Goal: Task Accomplishment & Management: Use online tool/utility

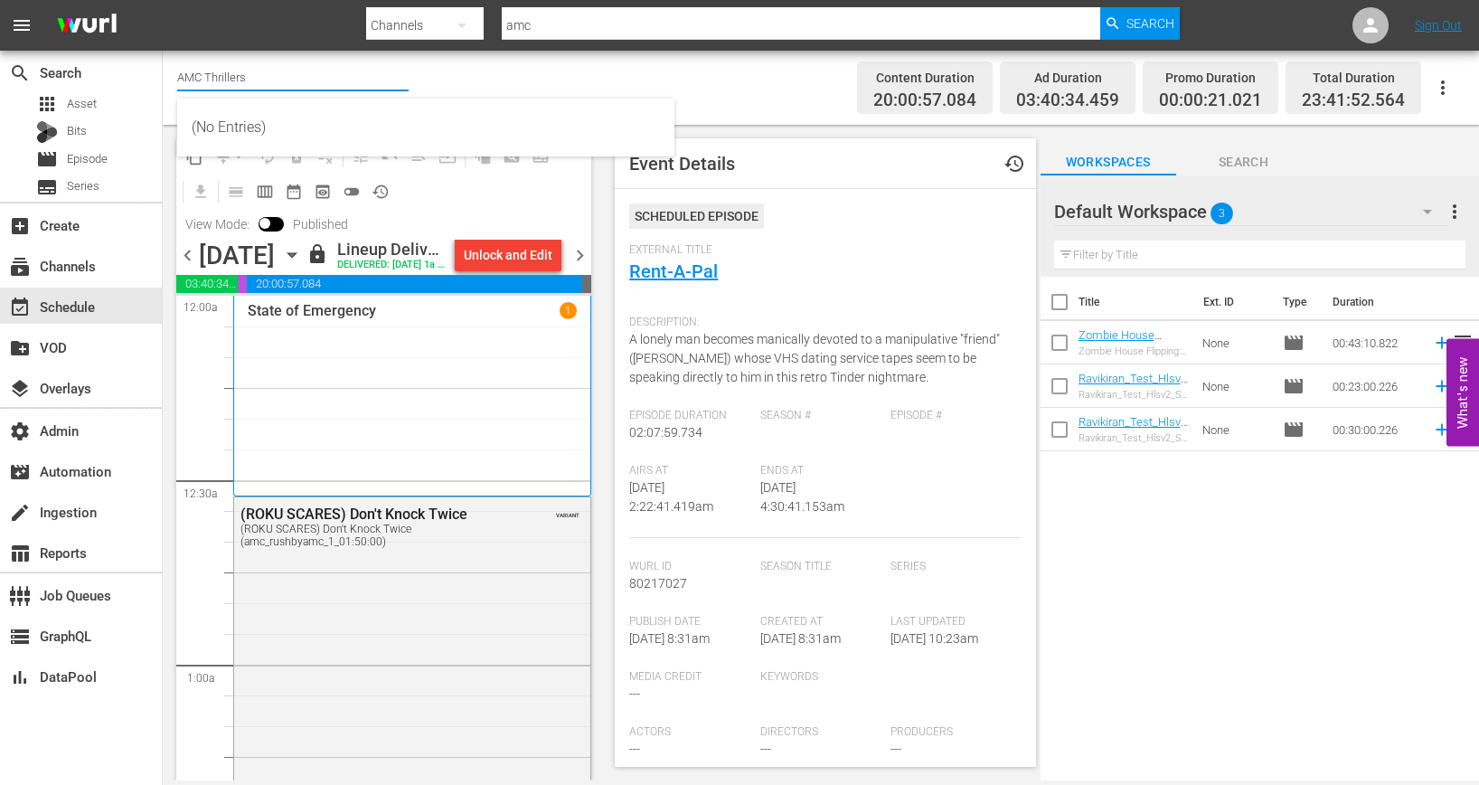
click at [284, 75] on input "AMC Thrillers" at bounding box center [292, 76] width 231 height 43
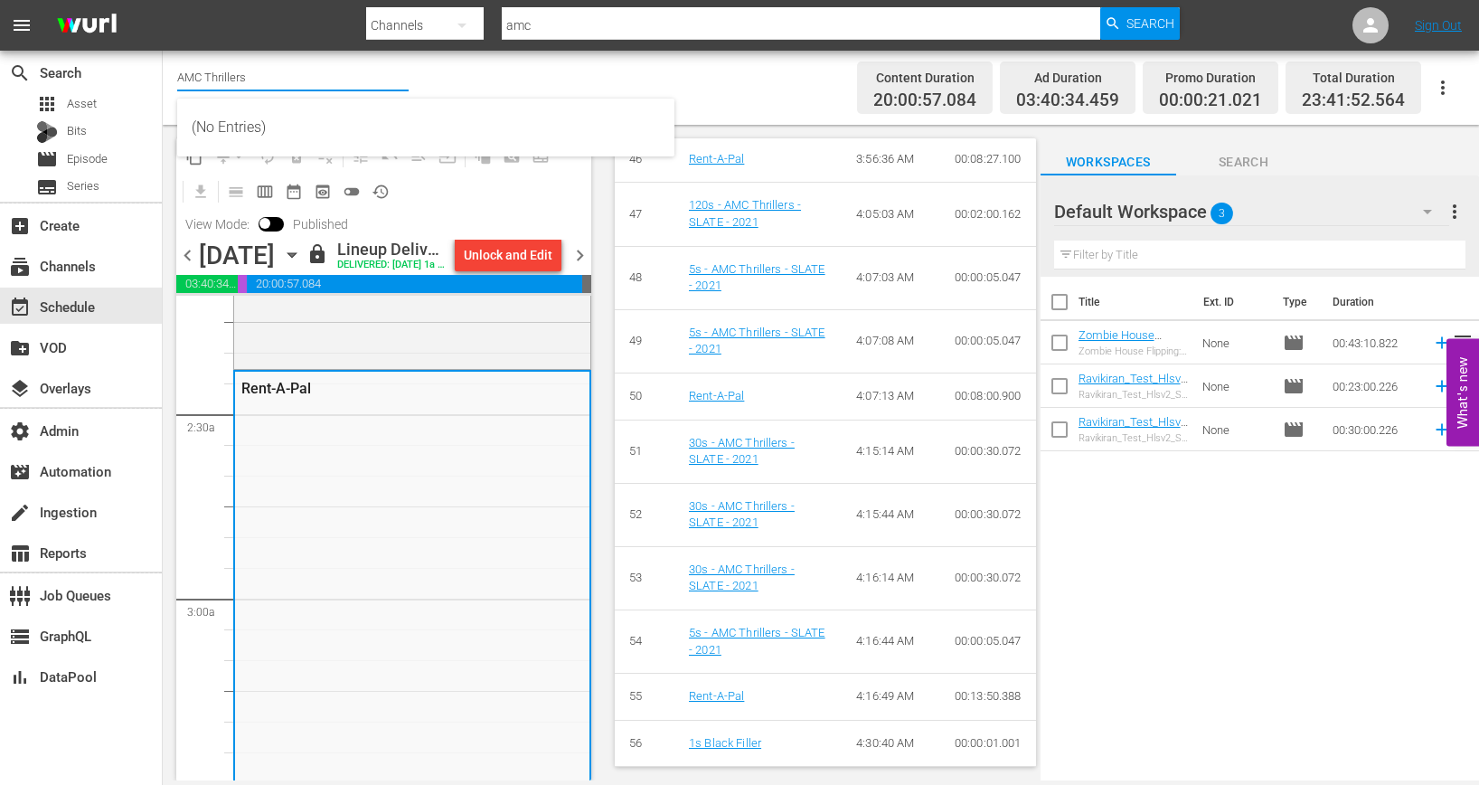
click at [284, 75] on input "AMC Thrillers" at bounding box center [292, 76] width 231 height 43
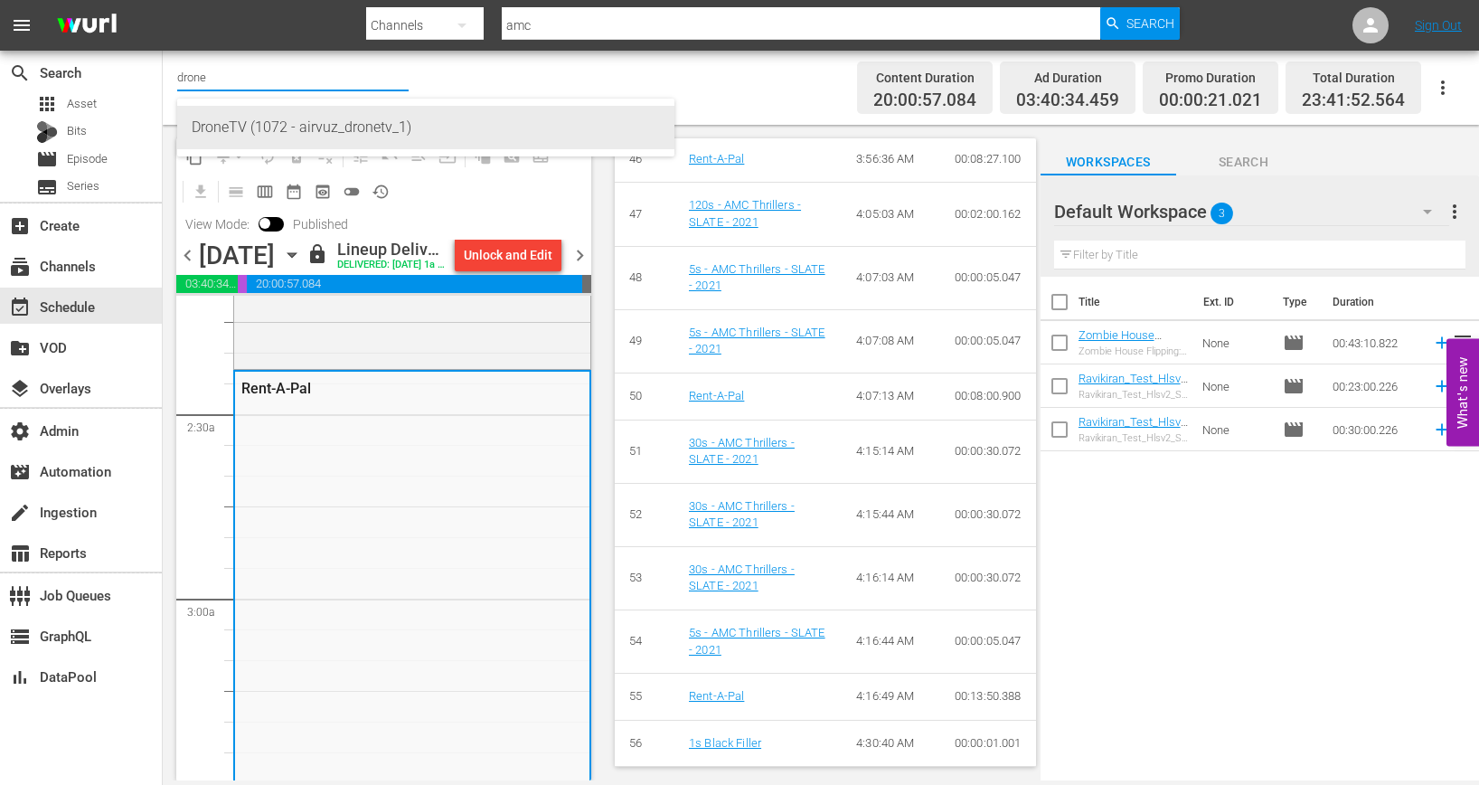
click at [284, 122] on div "DroneTV (1072 - airvuz_dronetv_1)" at bounding box center [426, 127] width 468 height 43
type input "DroneTV (1072 - airvuz_dronetv_1)"
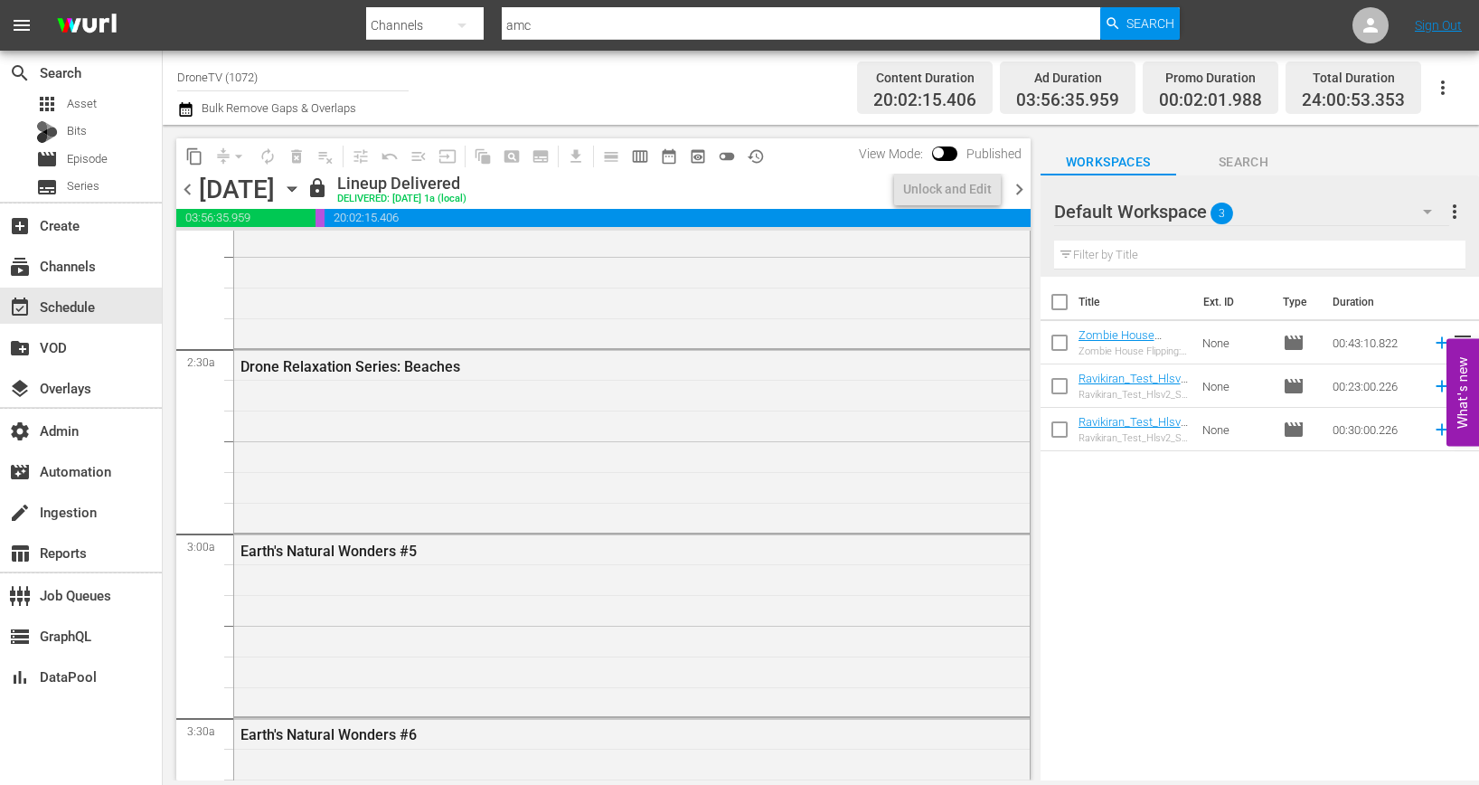
scroll to position [834, 0]
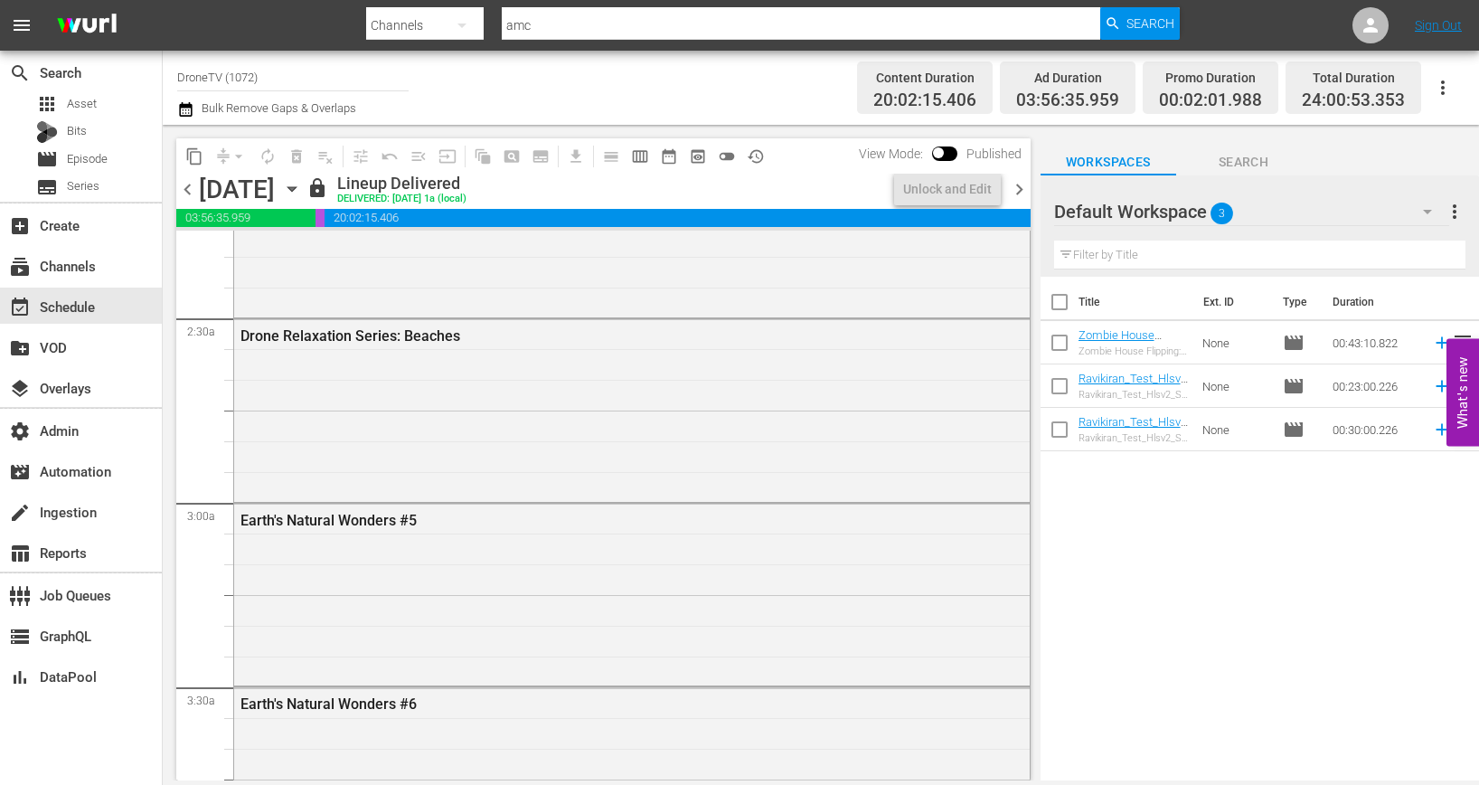
click at [1017, 183] on span "chevron_right" at bounding box center [1019, 189] width 23 height 23
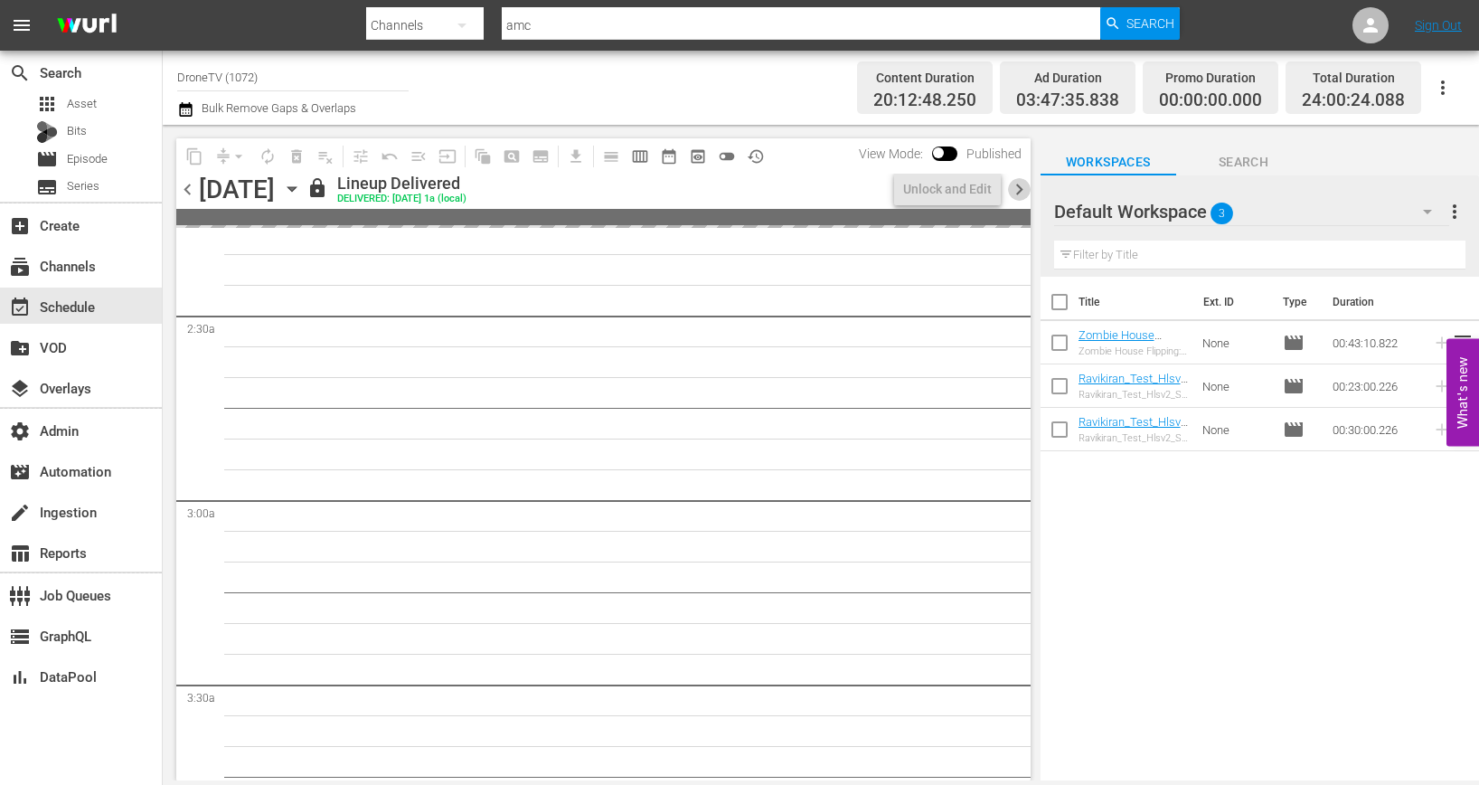
click at [1017, 183] on span "chevron_right" at bounding box center [1019, 189] width 23 height 23
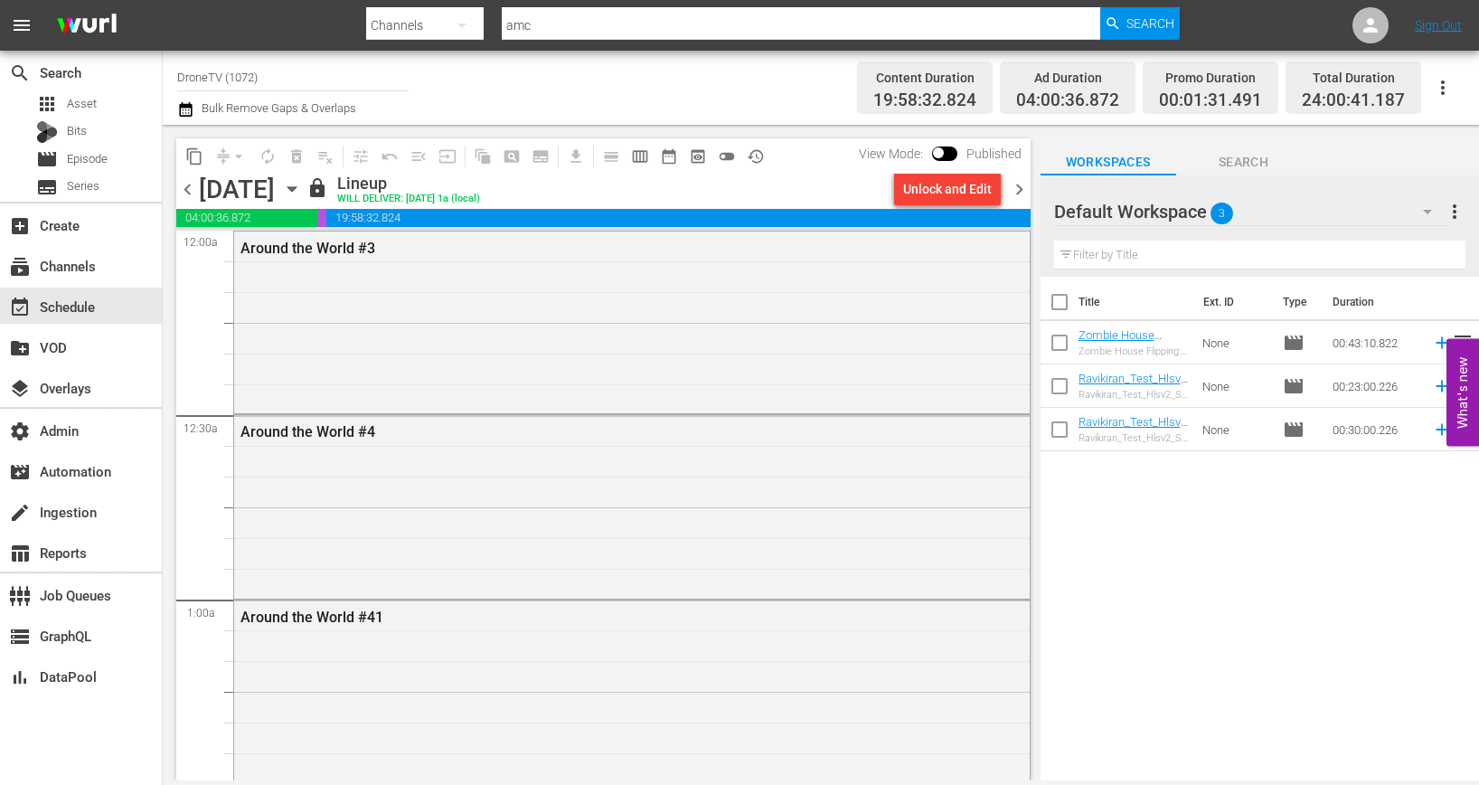
click at [945, 172] on div "content_copy compress arrow_drop_down autorenew_outlined delete_forever_outline…" at bounding box center [603, 155] width 854 height 35
click at [934, 192] on div "Unlock and Edit" at bounding box center [947, 189] width 89 height 33
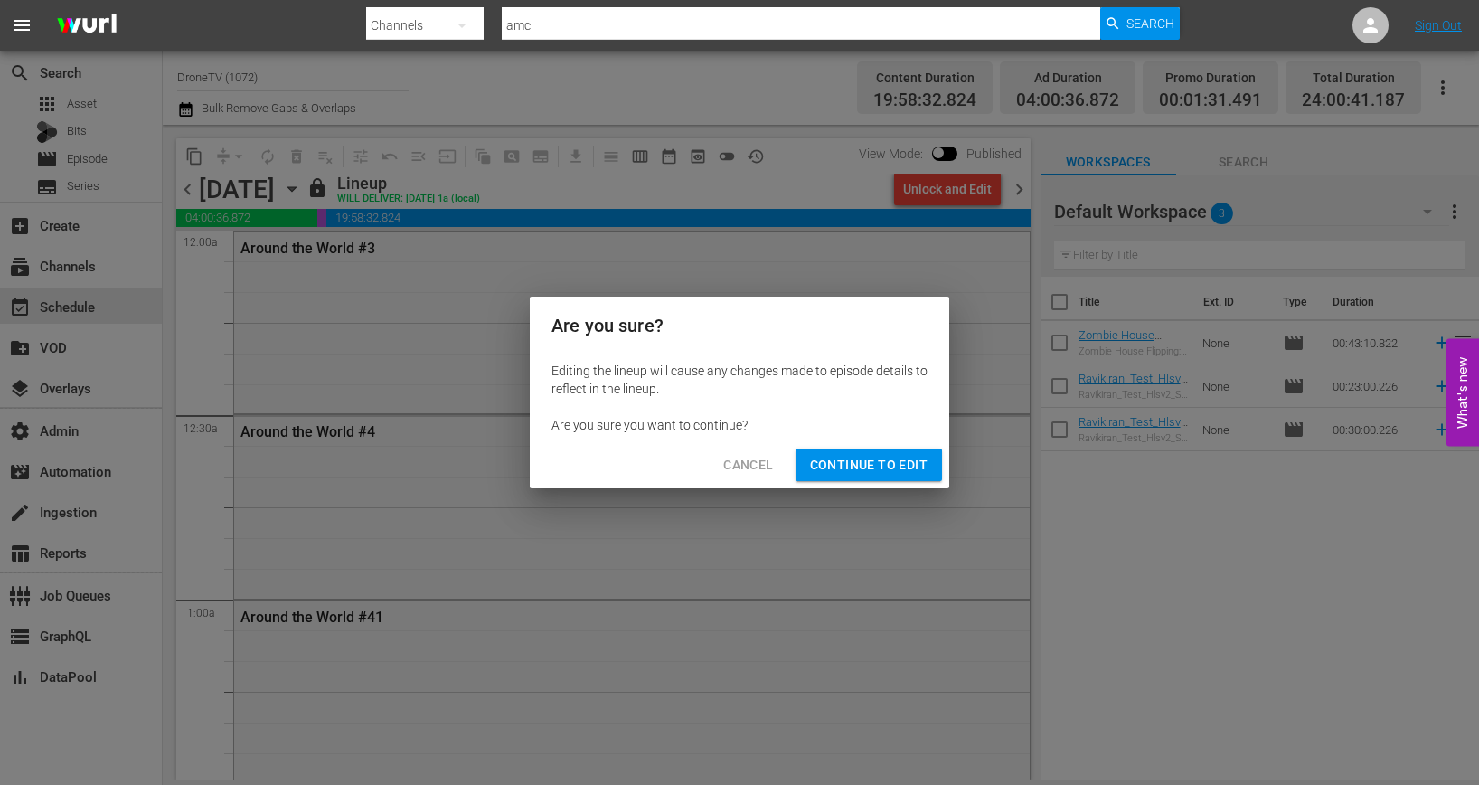
click at [865, 467] on span "Continue to Edit" at bounding box center [869, 465] width 118 height 23
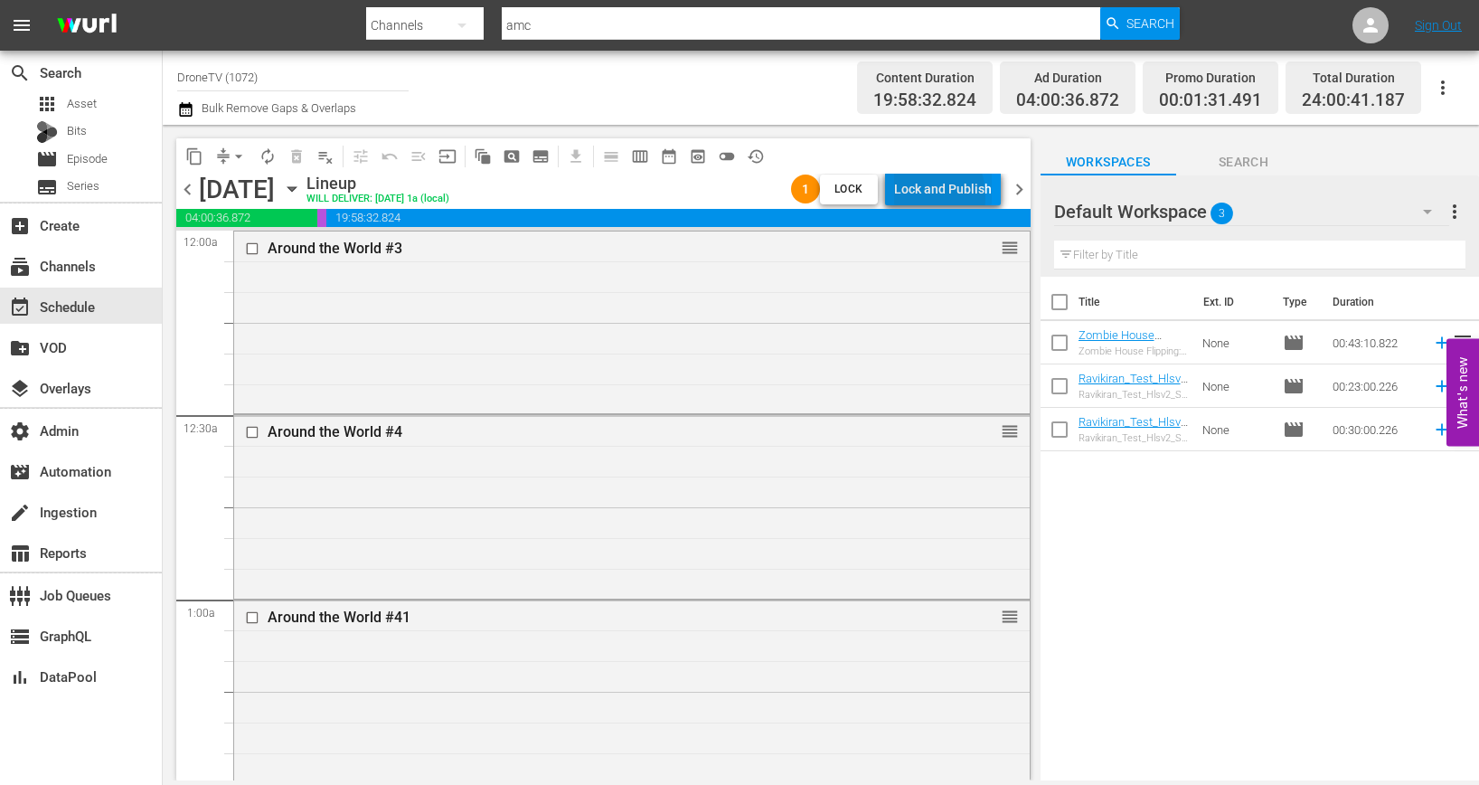
click at [913, 197] on div "Lock and Publish" at bounding box center [943, 189] width 98 height 33
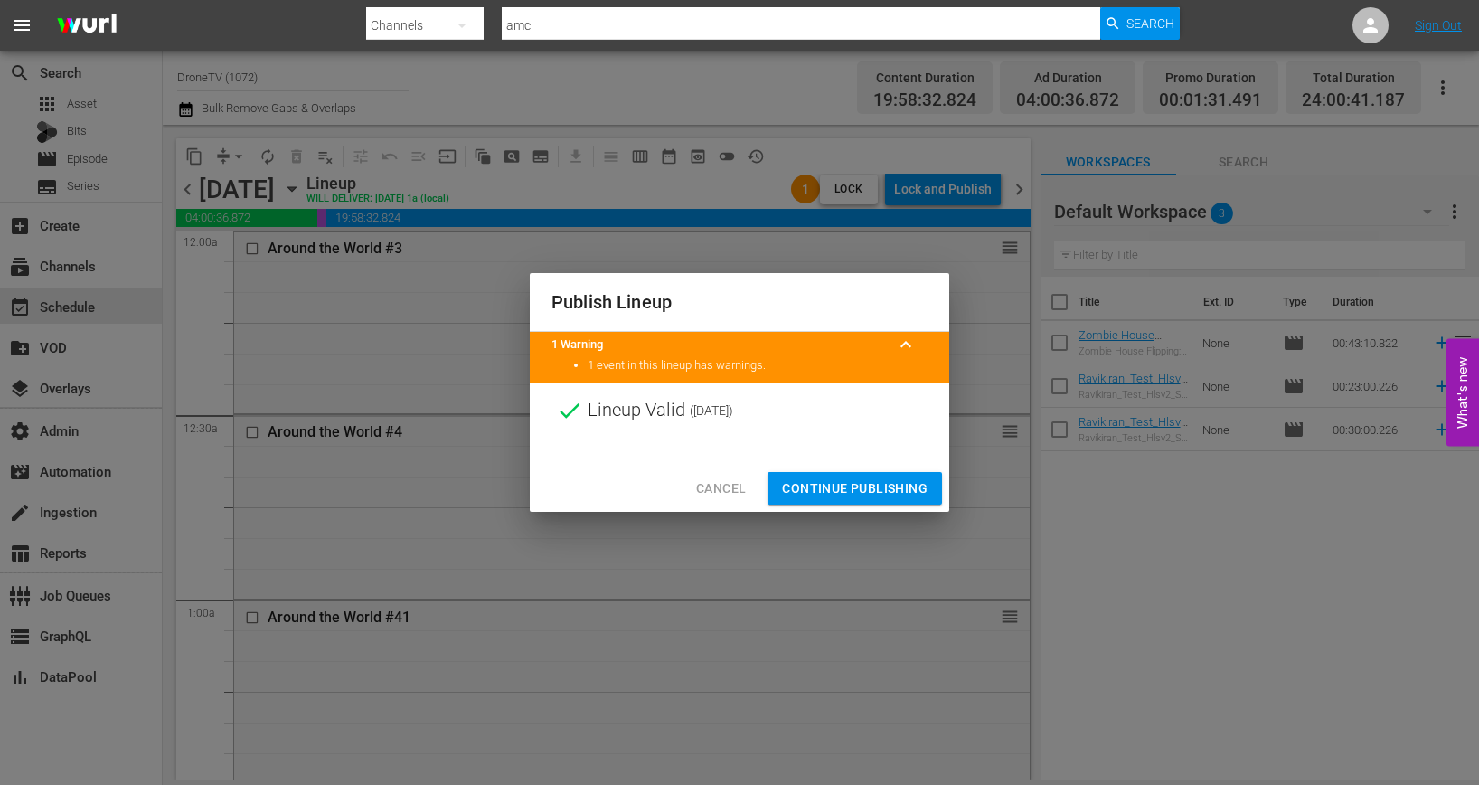
click at [817, 495] on span "Continue Publishing" at bounding box center [855, 488] width 146 height 23
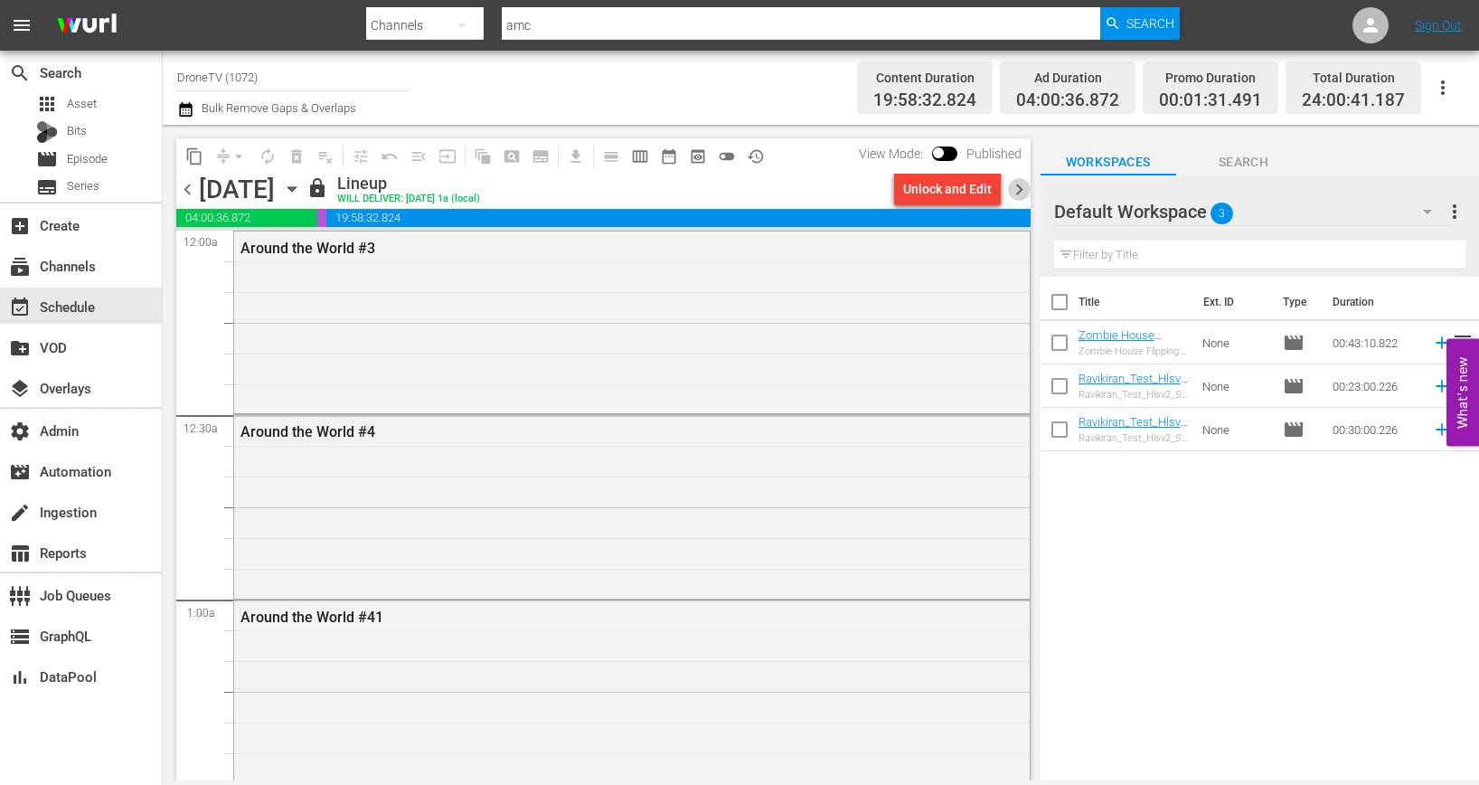
click at [1021, 186] on span "chevron_right" at bounding box center [1019, 189] width 23 height 23
click at [962, 195] on div "Unlock and Edit" at bounding box center [947, 189] width 89 height 33
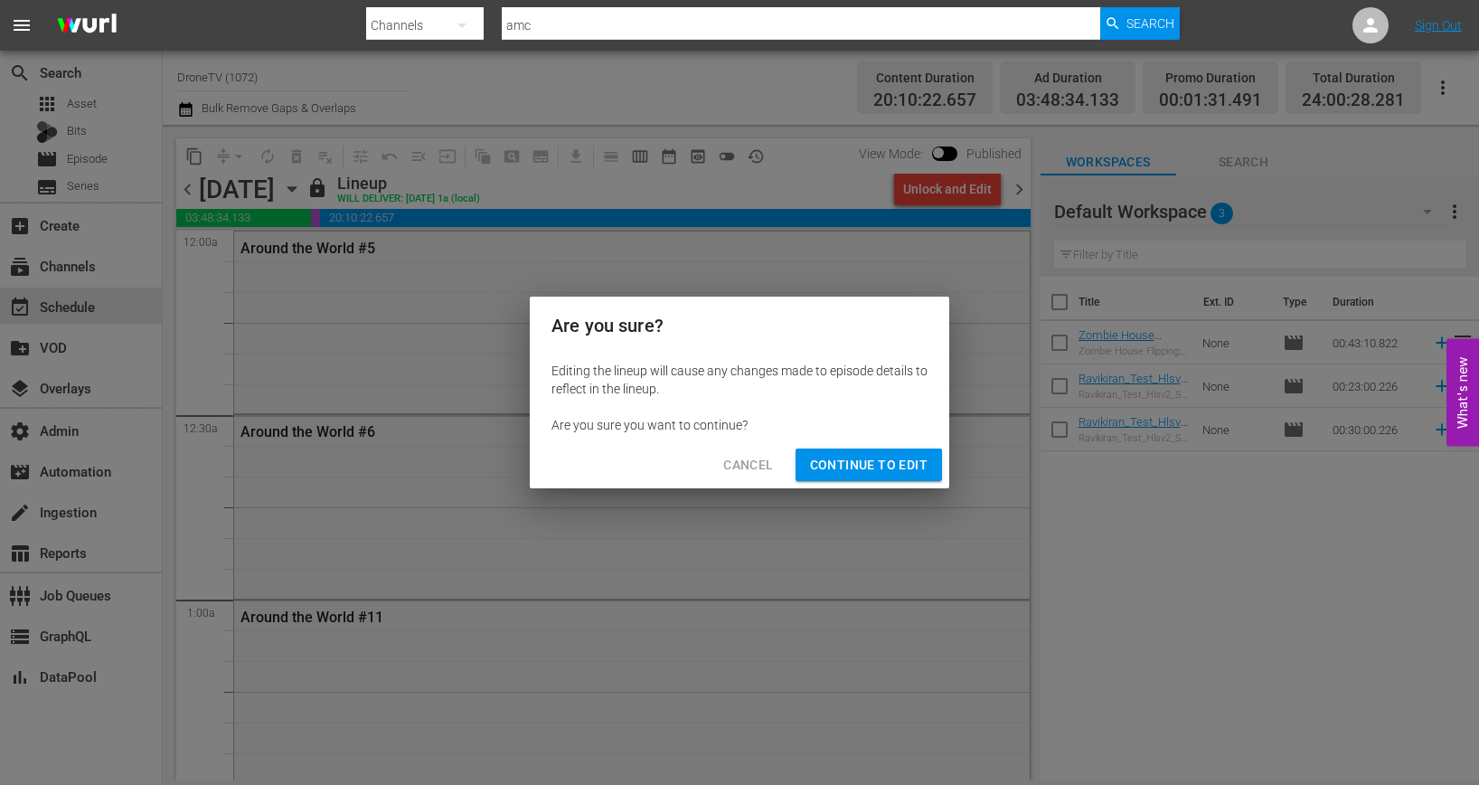
click at [875, 472] on span "Continue to Edit" at bounding box center [869, 465] width 118 height 23
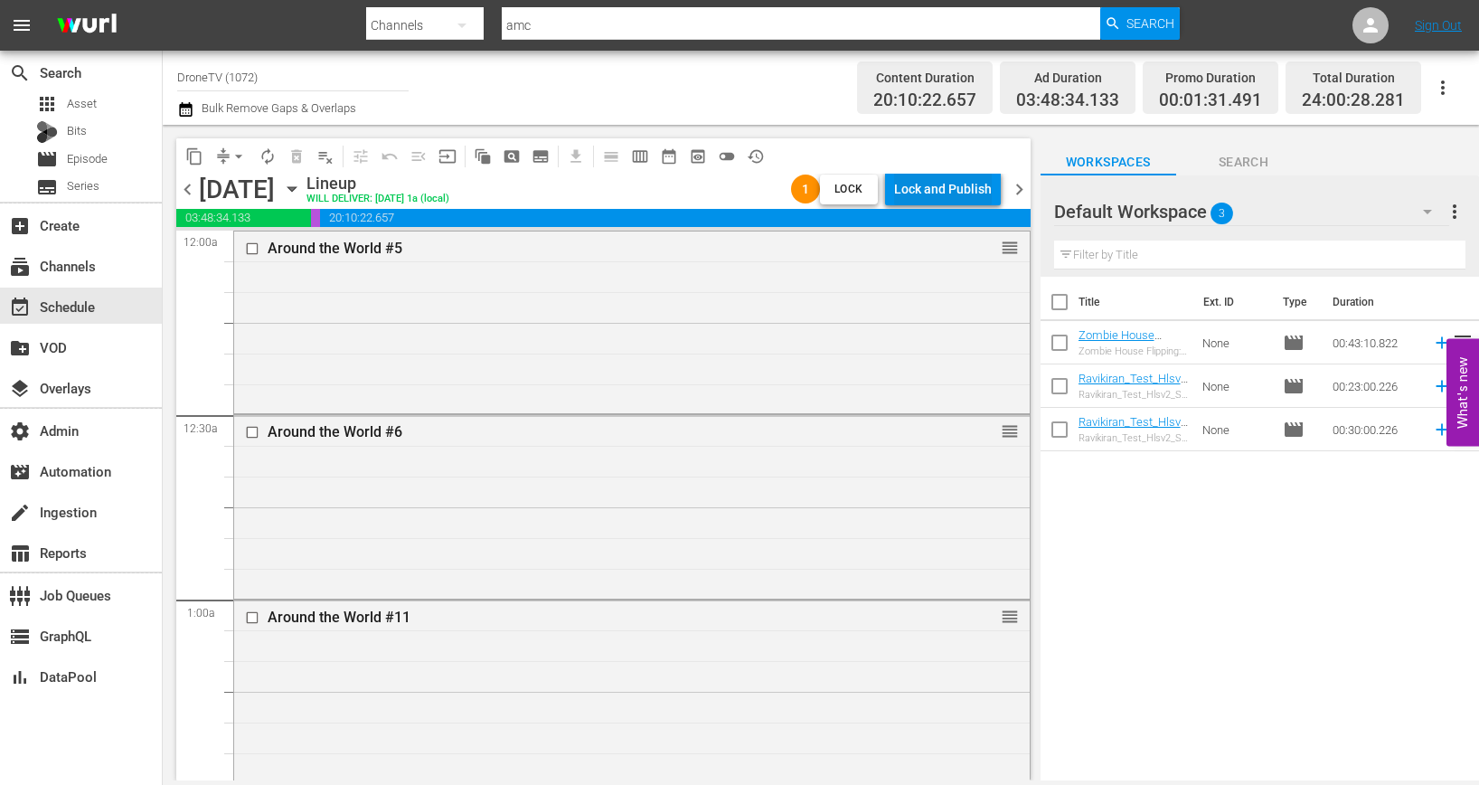
click at [967, 186] on div "Lock and Publish" at bounding box center [943, 189] width 98 height 33
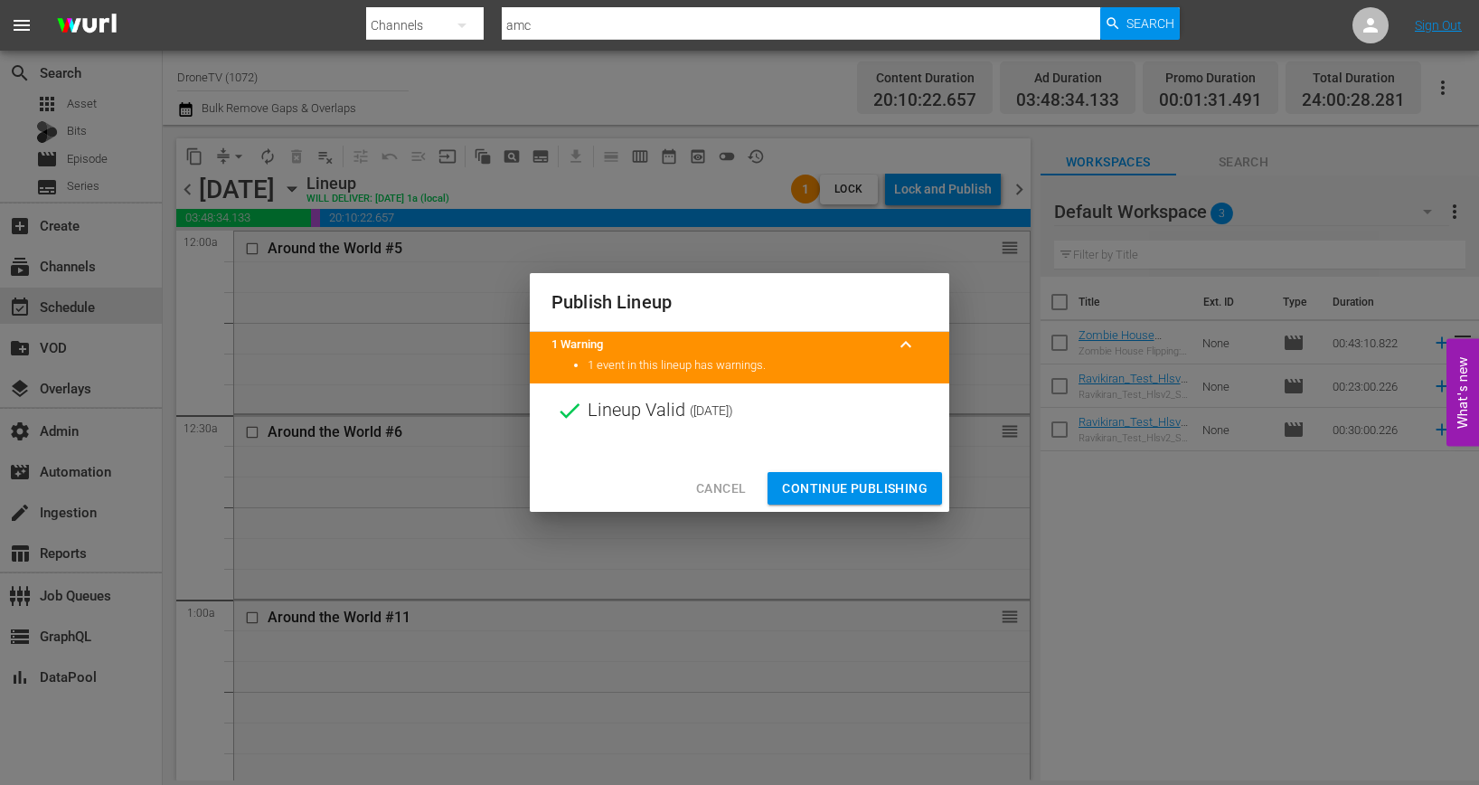
click at [875, 484] on span "Continue Publishing" at bounding box center [855, 488] width 146 height 23
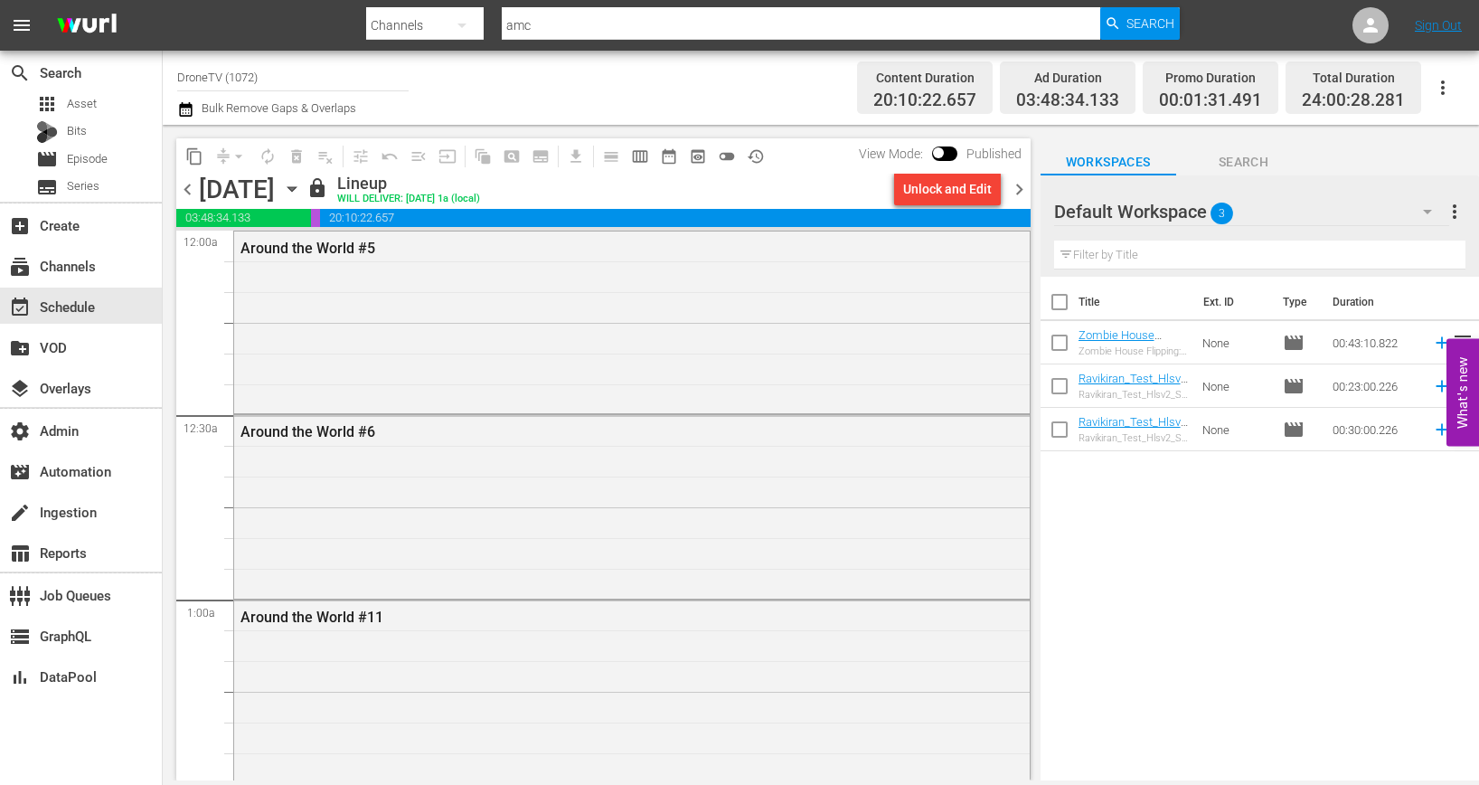
click at [314, 72] on input "DroneTV (1072)" at bounding box center [292, 76] width 231 height 43
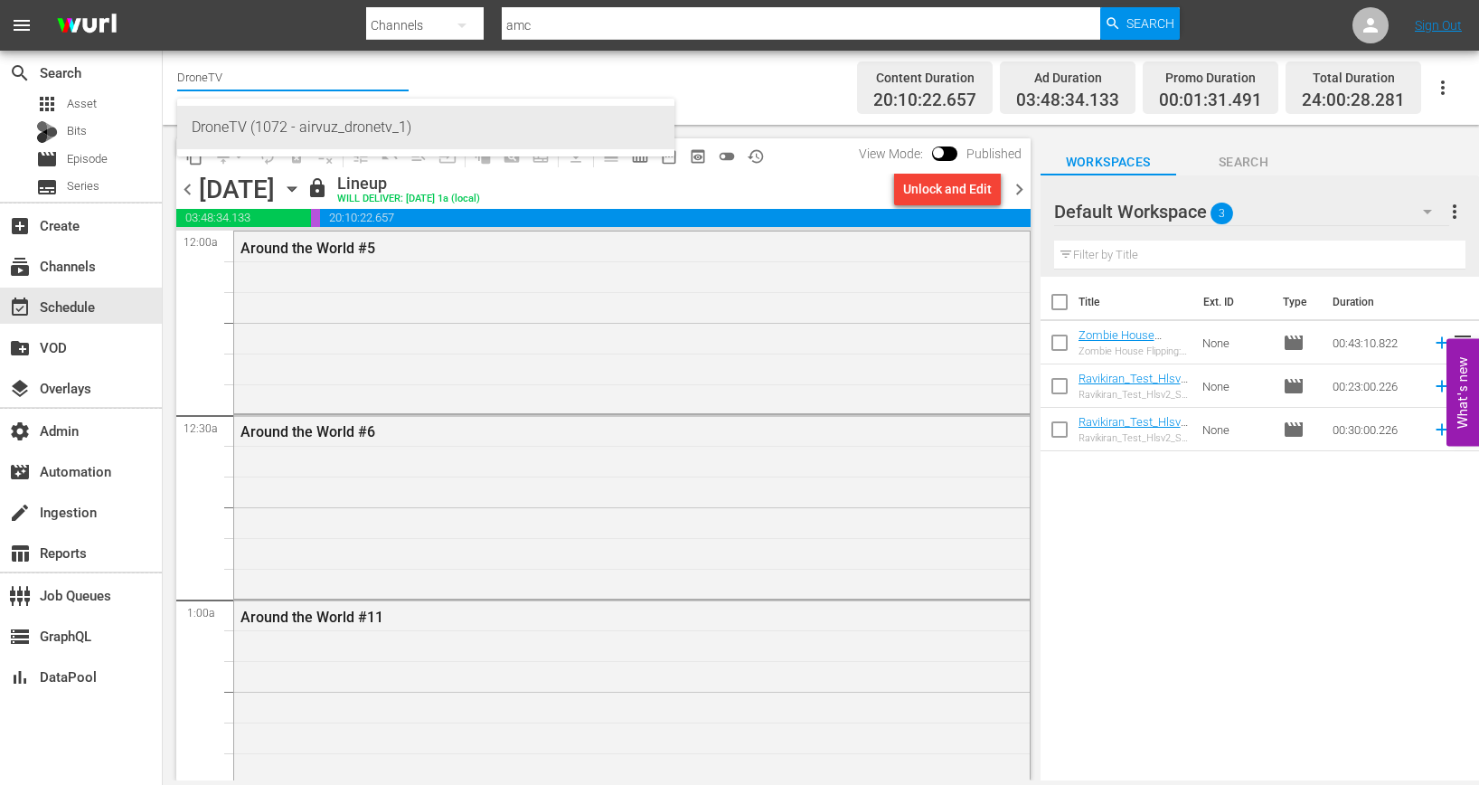
click at [341, 126] on div "DroneTV (1072 - airvuz_dronetv_1)" at bounding box center [426, 127] width 468 height 43
type input "DroneTV (1072 - airvuz_dronetv_1)"
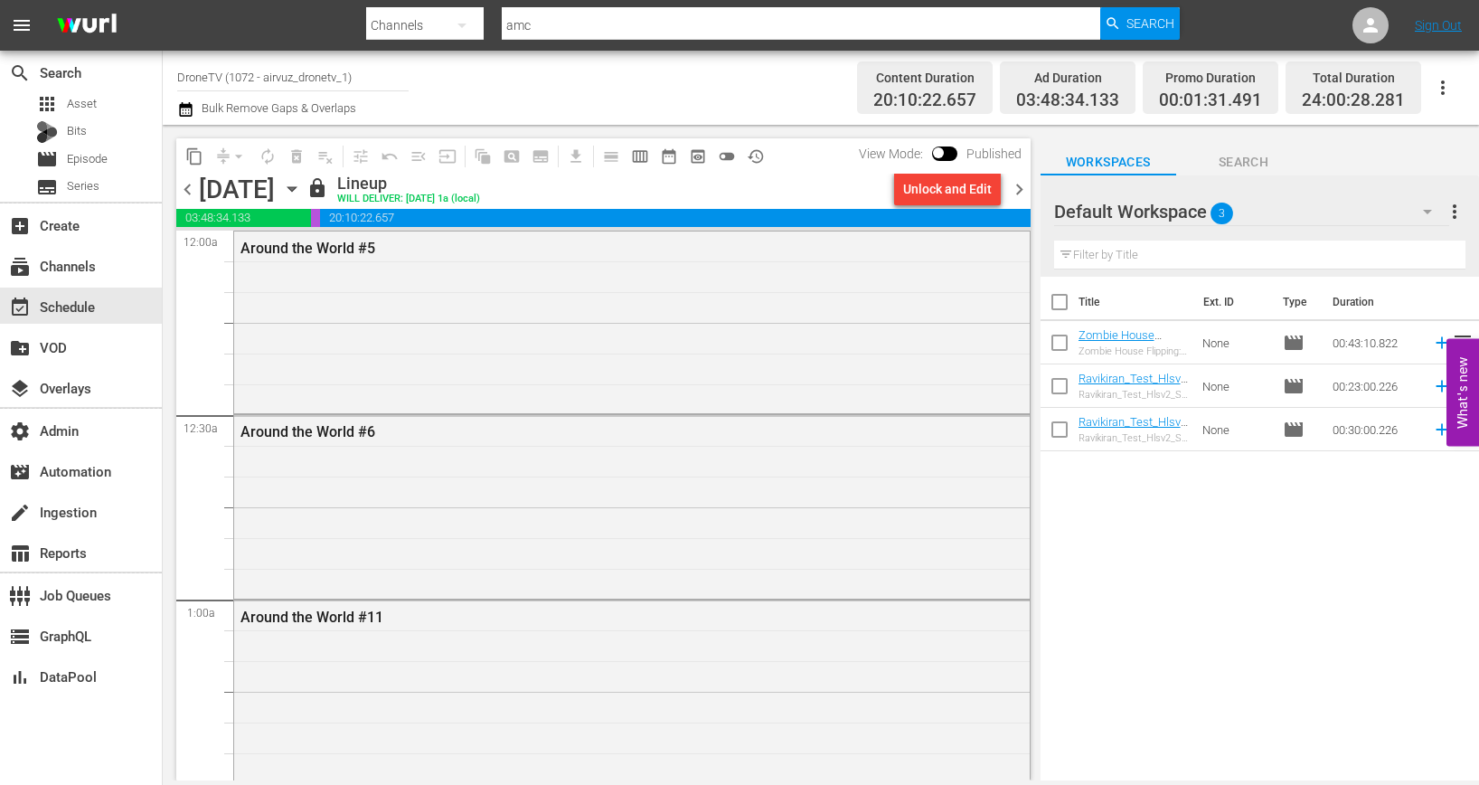
click at [315, 79] on input "DroneTV (1072 - airvuz_dronetv_1)" at bounding box center [292, 76] width 231 height 43
click at [190, 183] on span "chevron_left" at bounding box center [187, 189] width 23 height 23
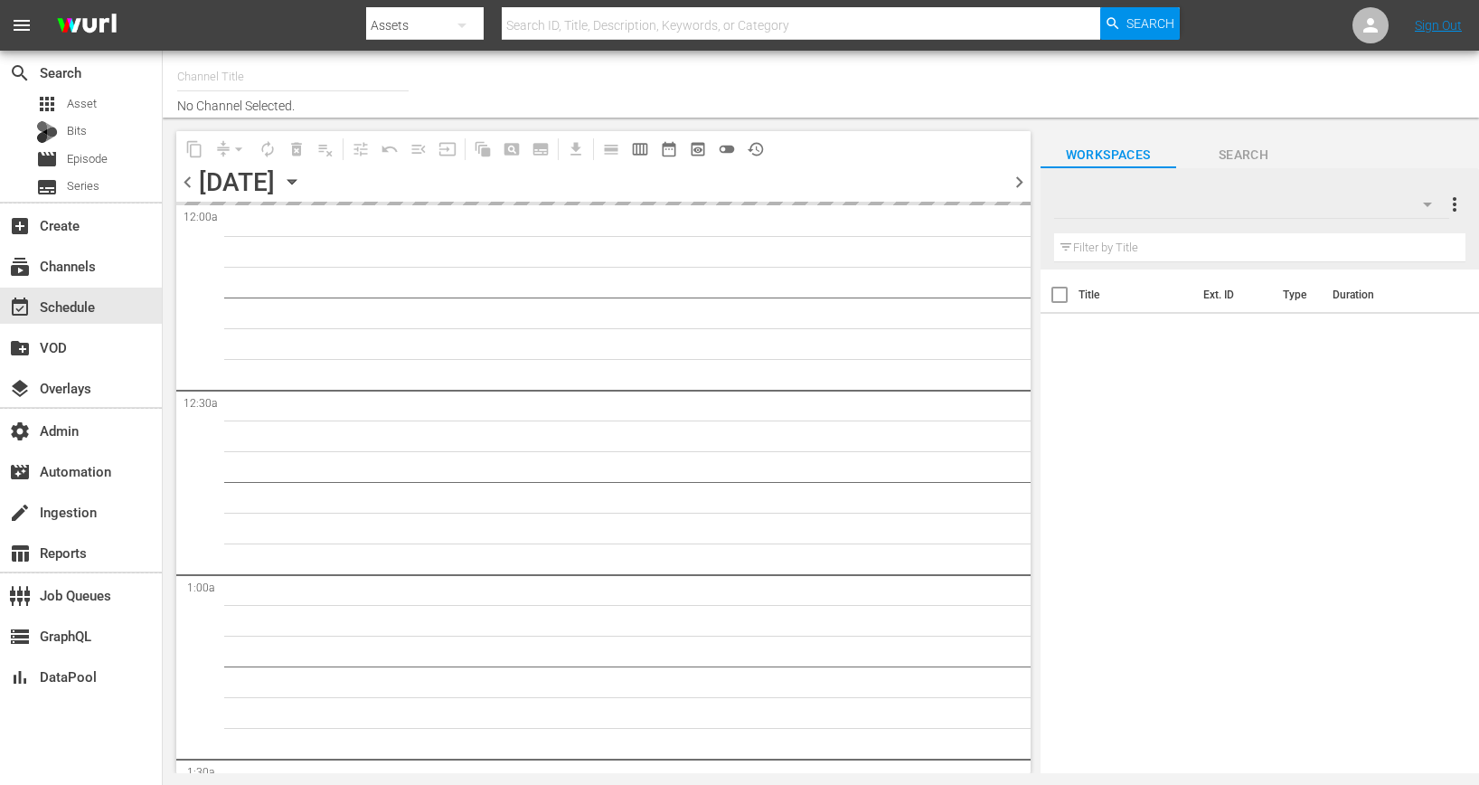
type input "DroneTV (1072)"
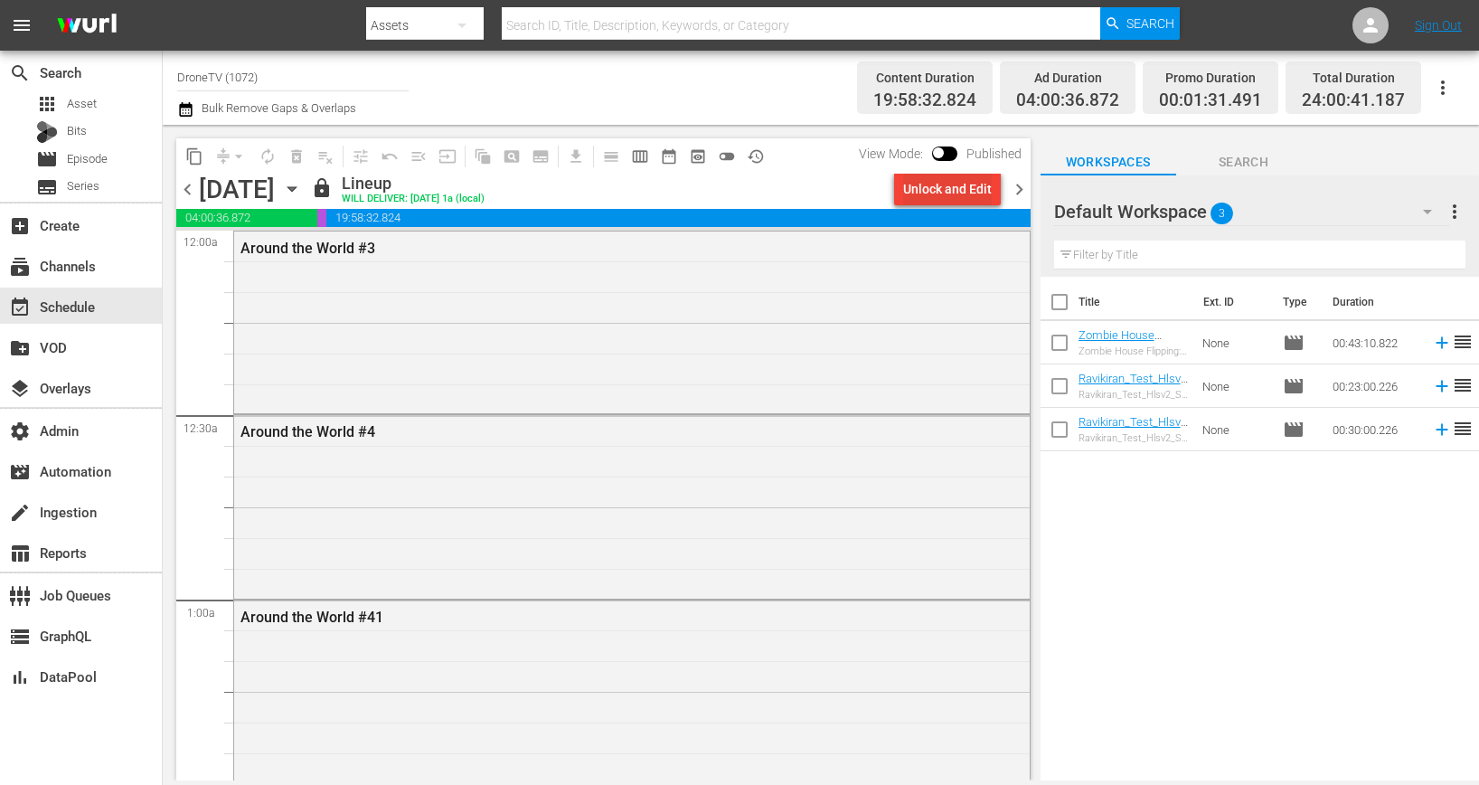
click at [926, 183] on div "Unlock and Edit" at bounding box center [947, 189] width 89 height 33
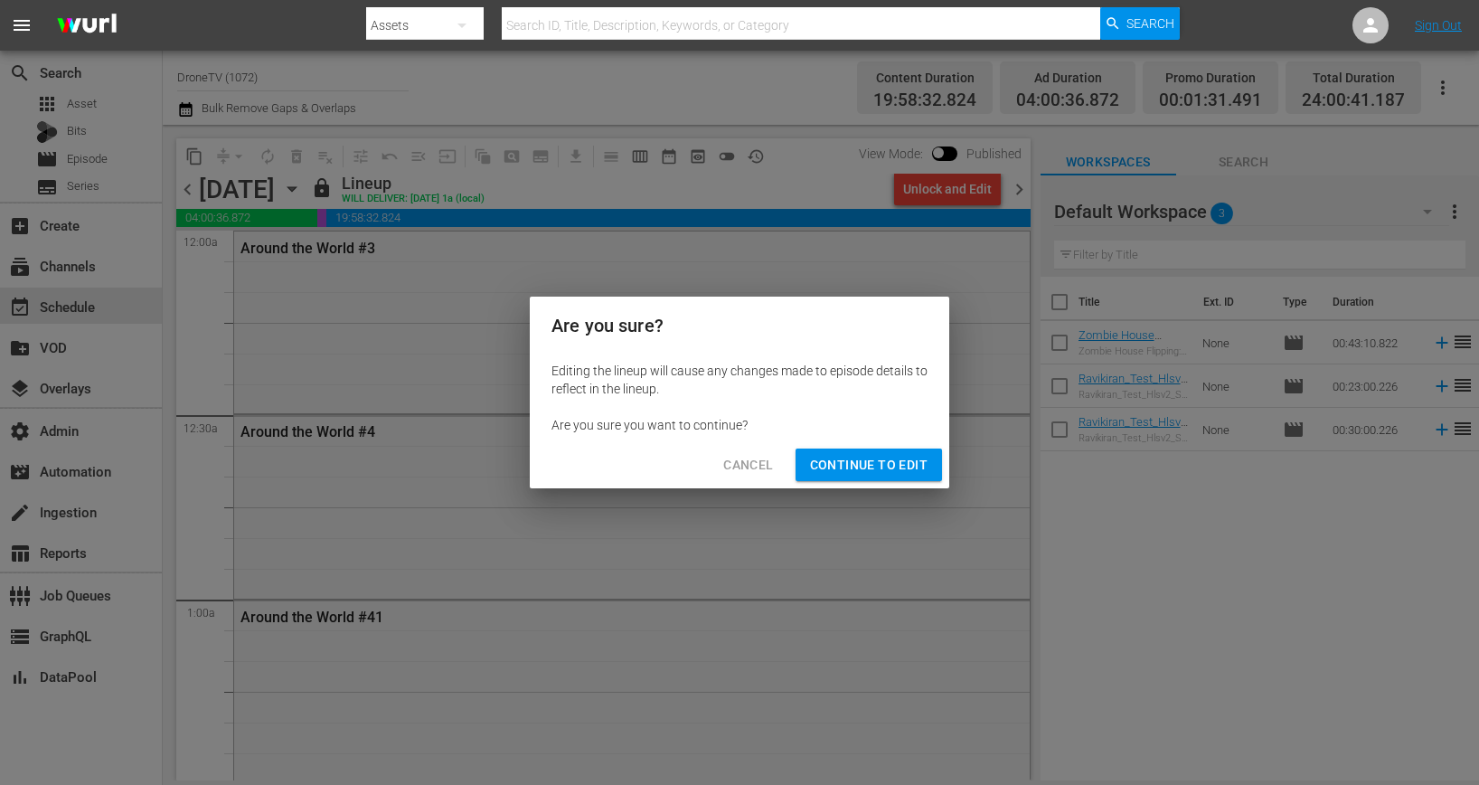
click at [873, 460] on span "Continue to Edit" at bounding box center [869, 465] width 118 height 23
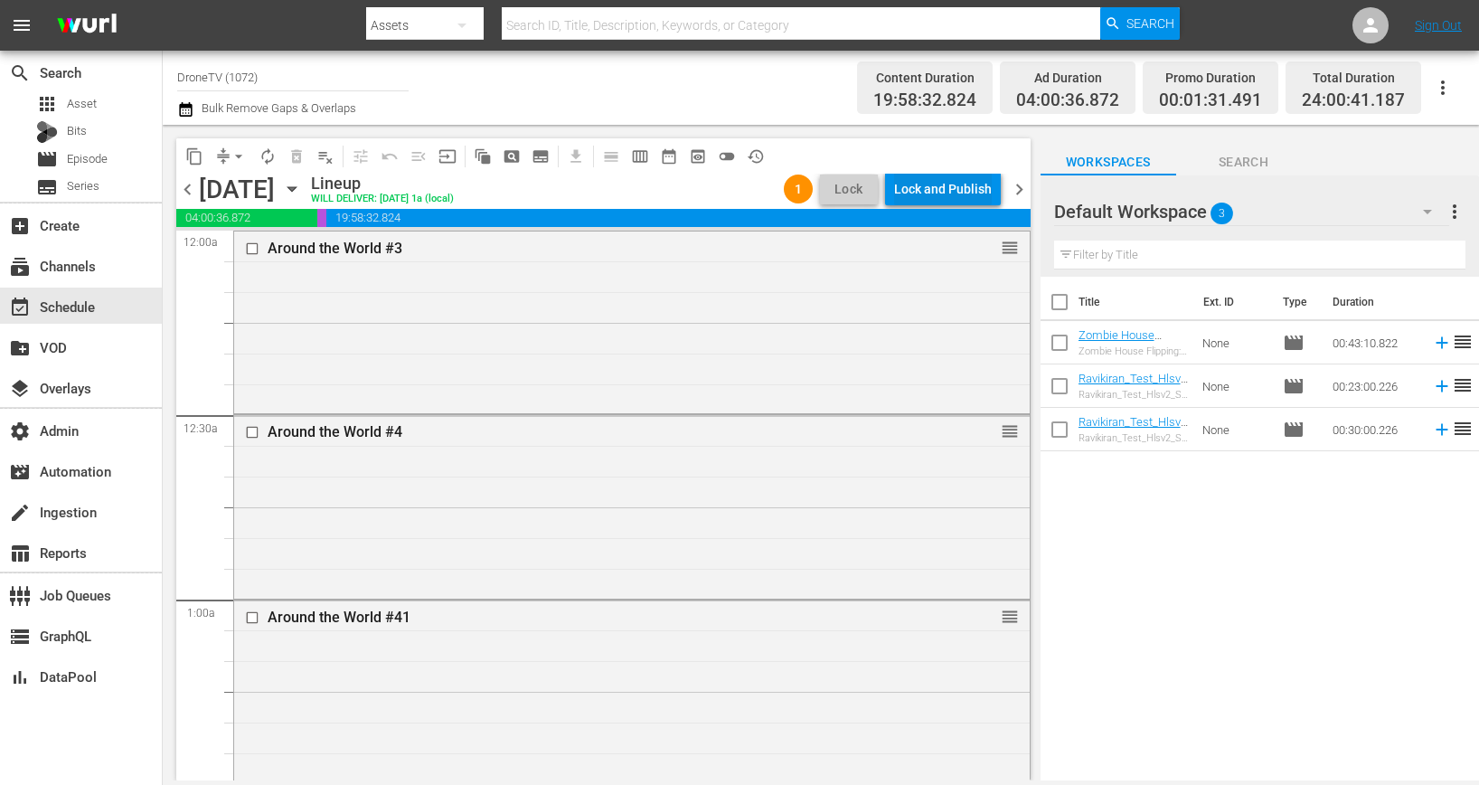
click at [932, 176] on div "Lock and Publish" at bounding box center [943, 189] width 98 height 33
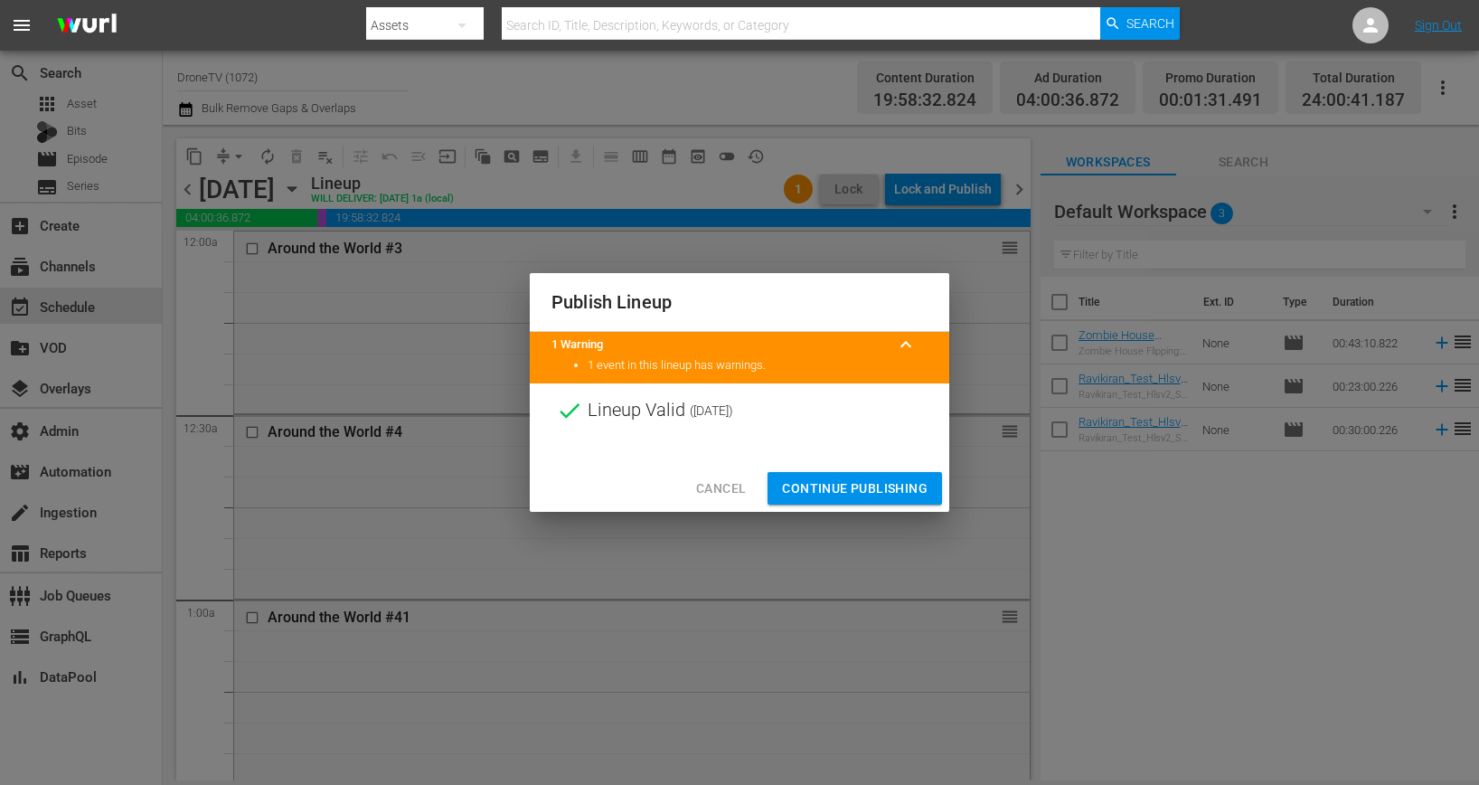
click at [859, 492] on span "Continue Publishing" at bounding box center [855, 488] width 146 height 23
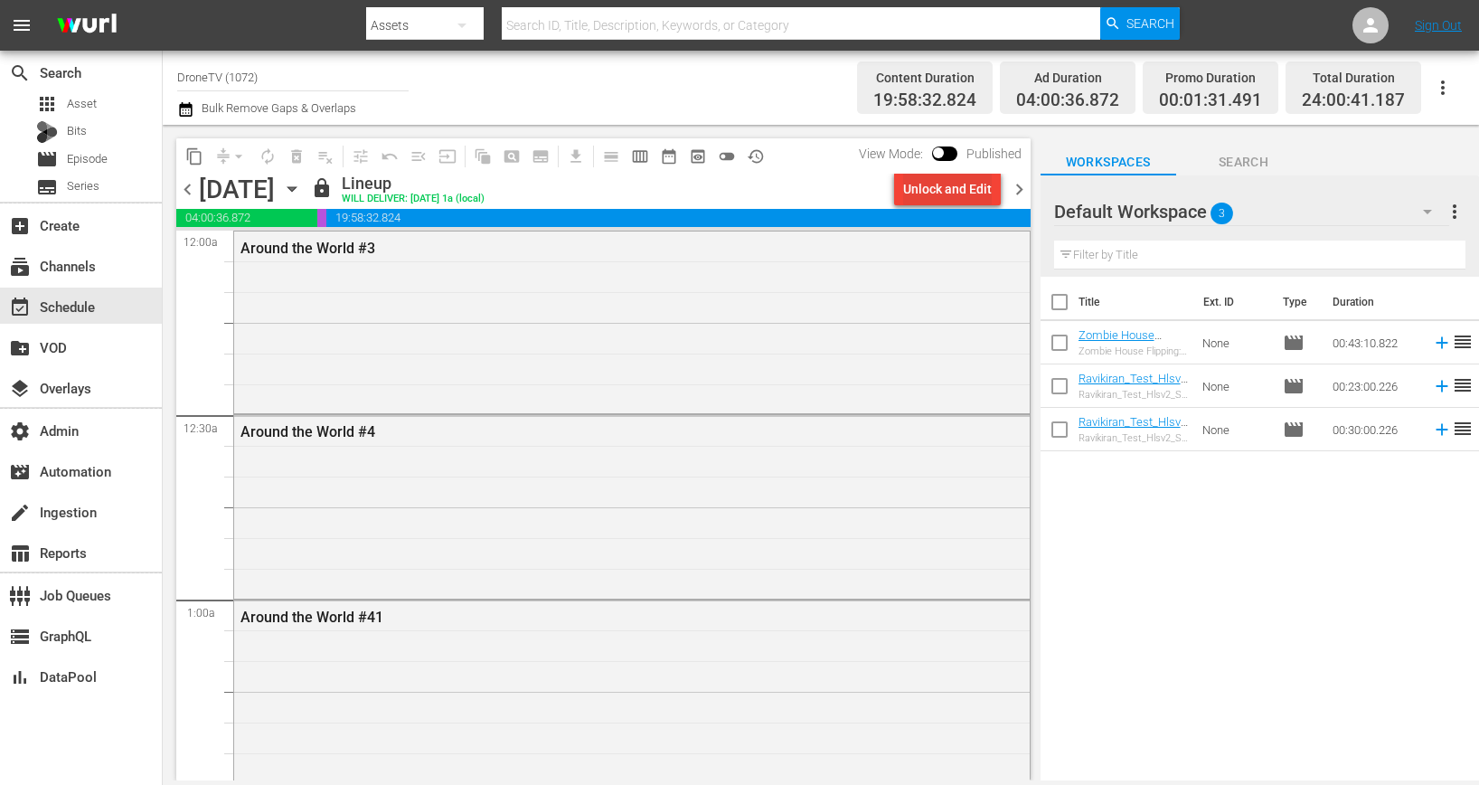
click at [968, 176] on div "Unlock and Edit" at bounding box center [947, 189] width 89 height 33
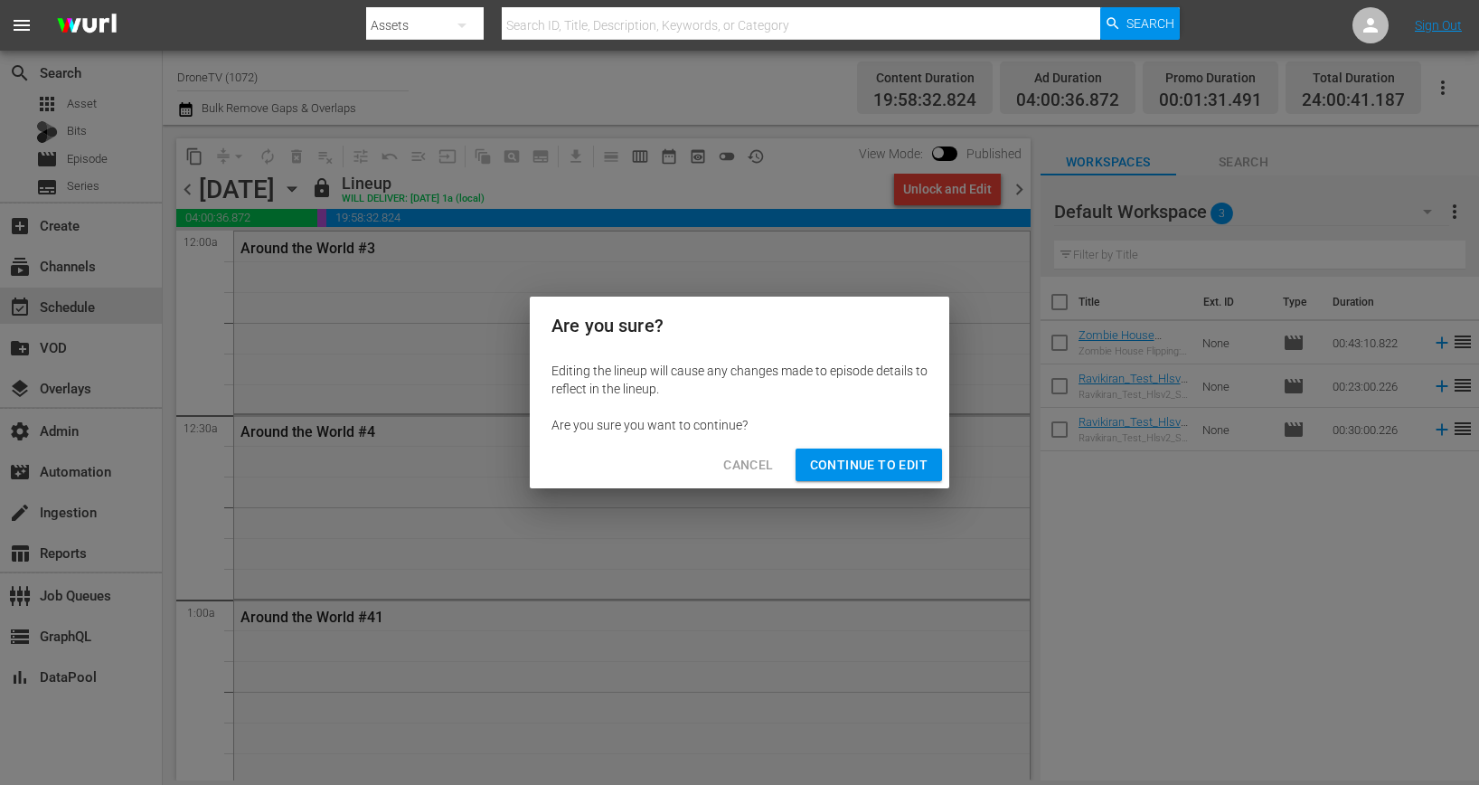
click at [870, 466] on span "Continue to Edit" at bounding box center [869, 465] width 118 height 23
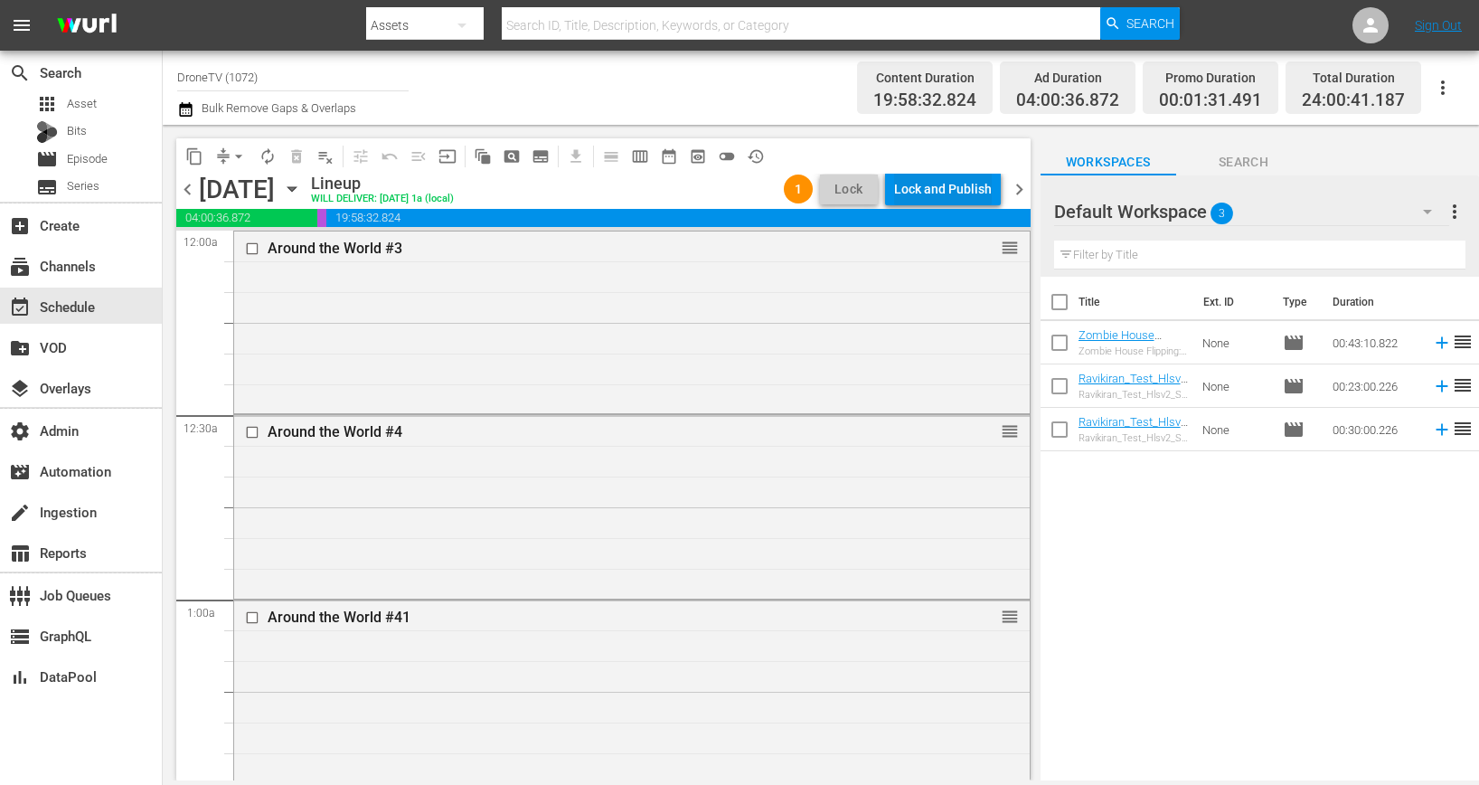
click at [961, 192] on div "Lock and Publish" at bounding box center [943, 189] width 98 height 33
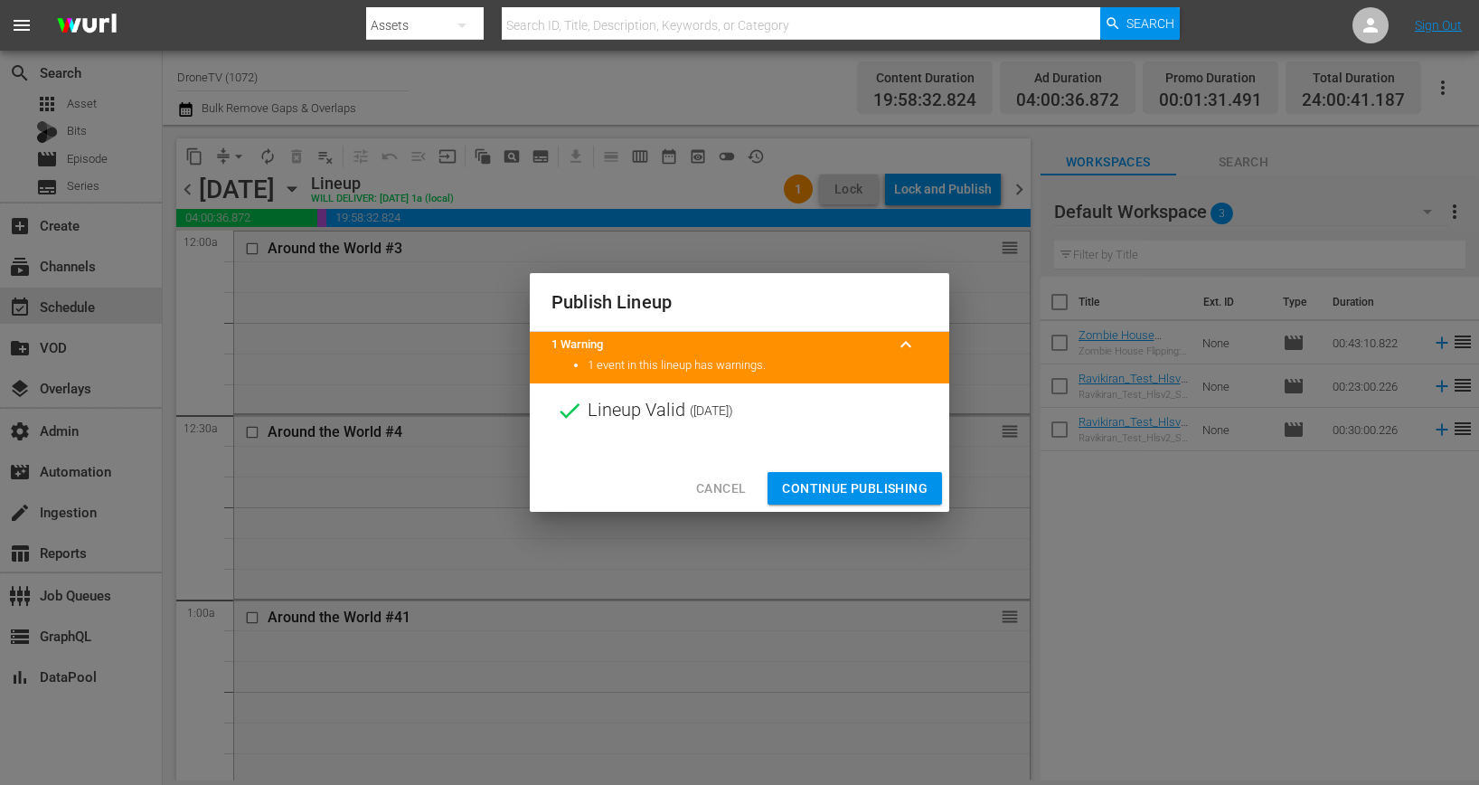
click at [904, 338] on span "keyboard_arrow_up" at bounding box center [906, 345] width 22 height 22
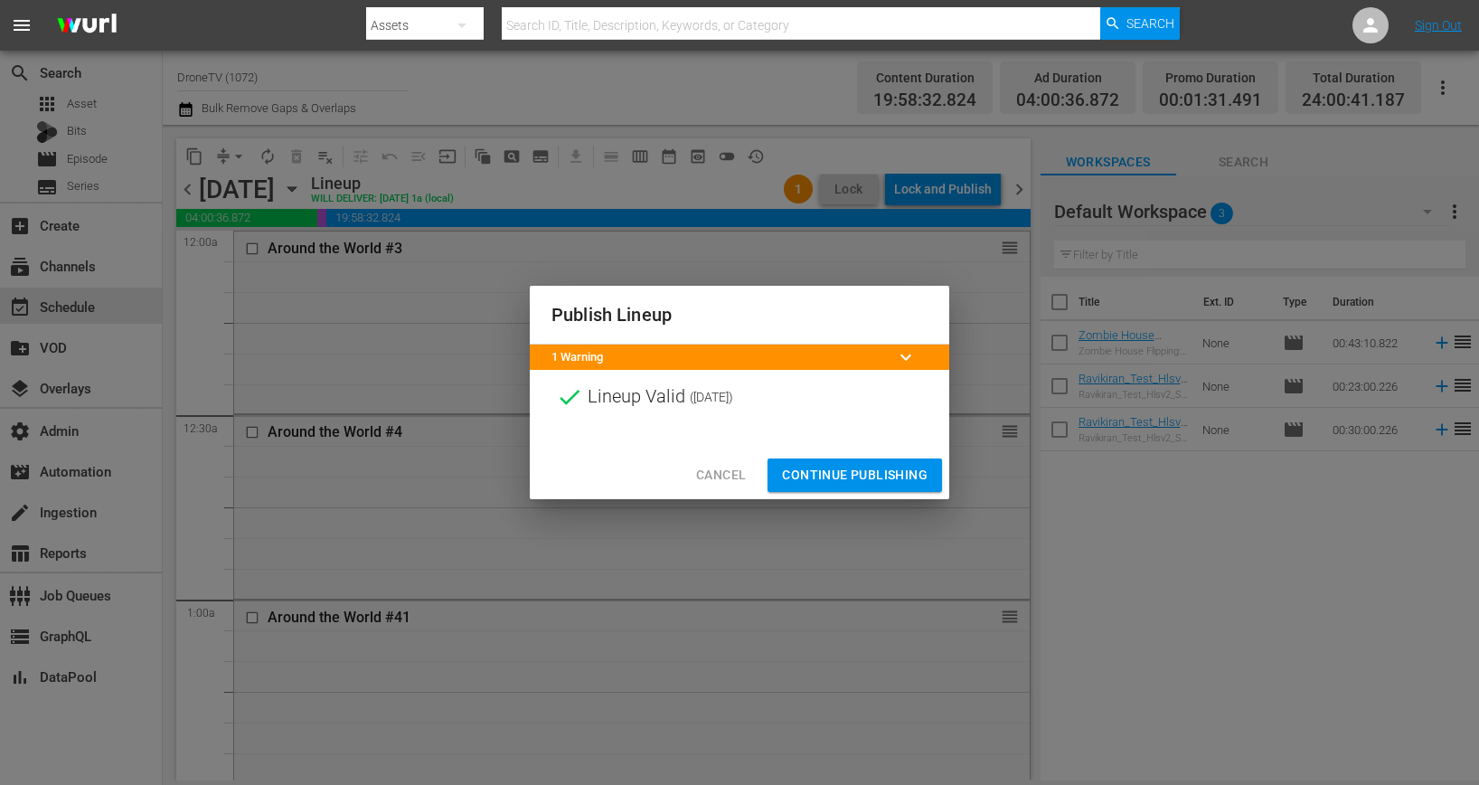
click at [904, 338] on div "Publish Lineup" at bounding box center [739, 315] width 419 height 59
click at [899, 349] on span "keyboard_arrow_down" at bounding box center [906, 357] width 22 height 22
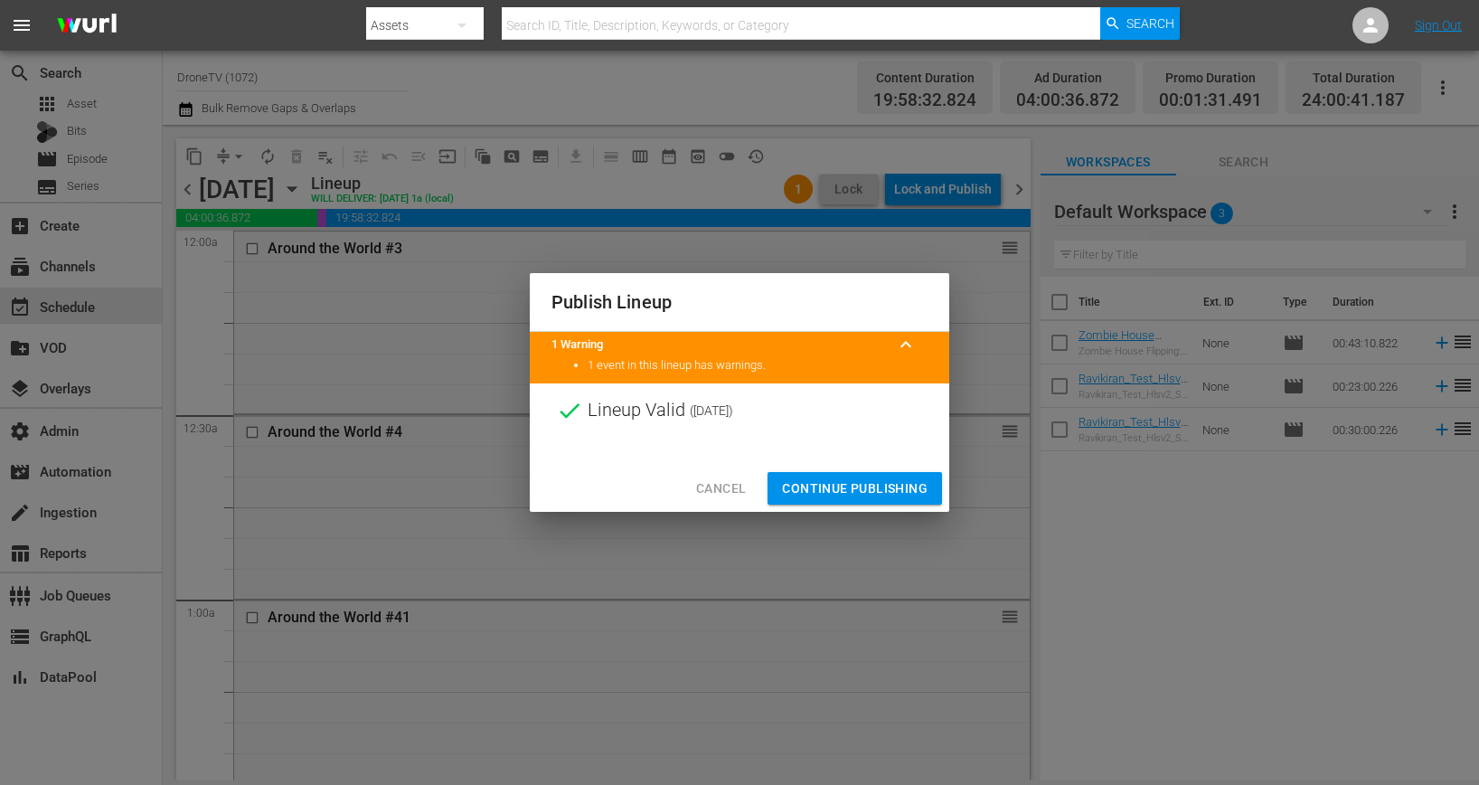
click at [862, 484] on span "Continue Publishing" at bounding box center [855, 488] width 146 height 23
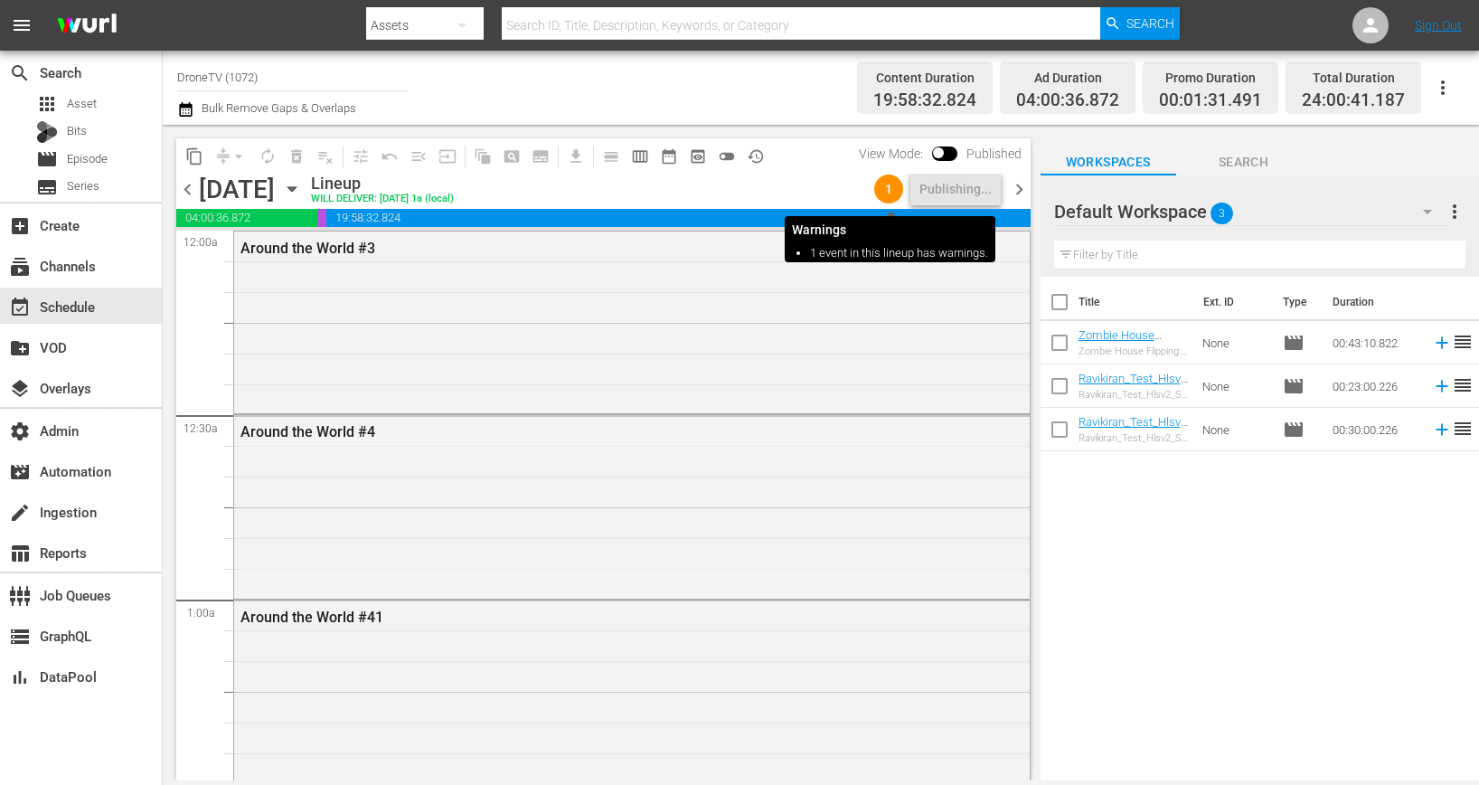
click at [896, 189] on span "1" at bounding box center [888, 189] width 29 height 14
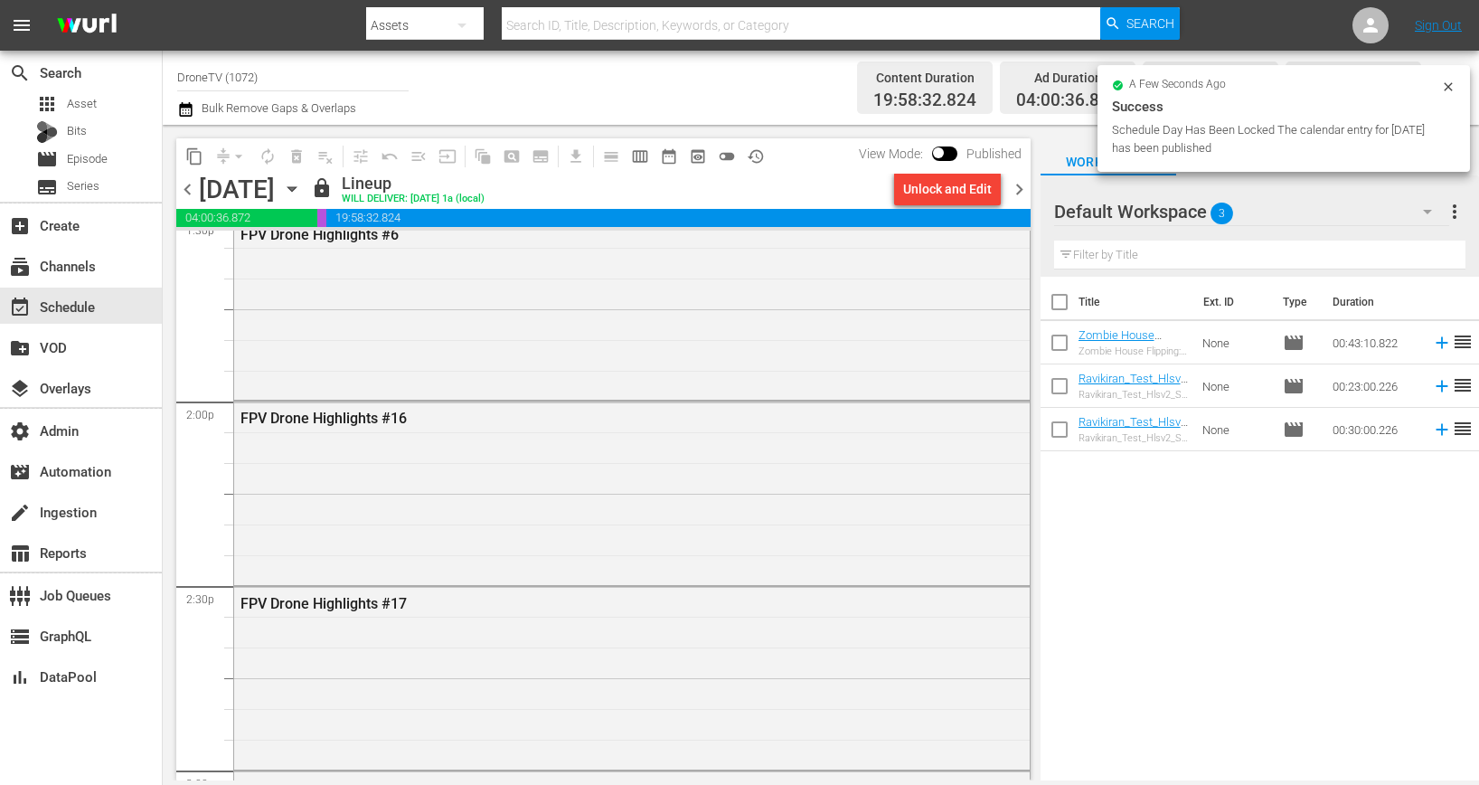
scroll to position [4908, 0]
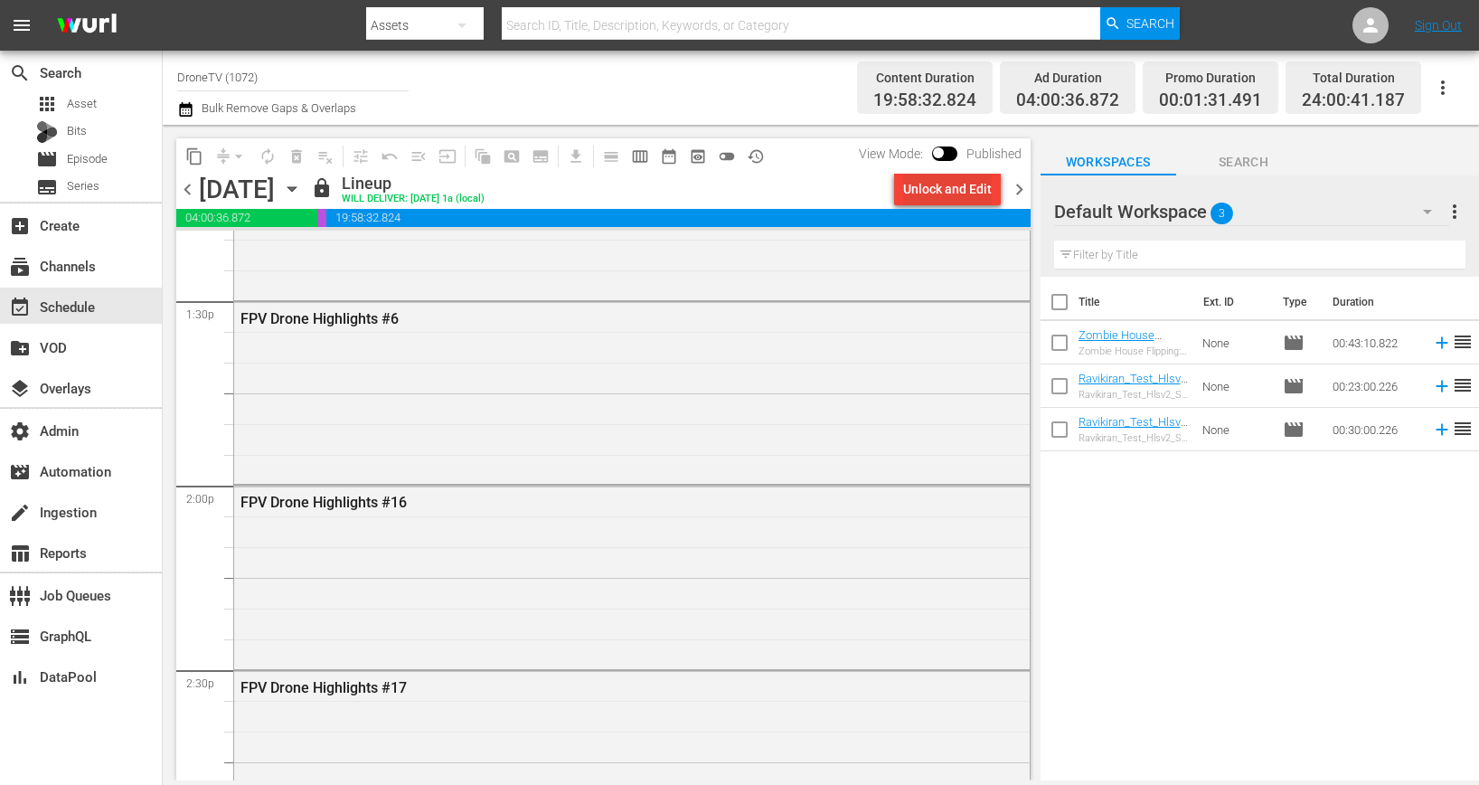
click at [965, 193] on div "Unlock and Edit" at bounding box center [947, 189] width 89 height 33
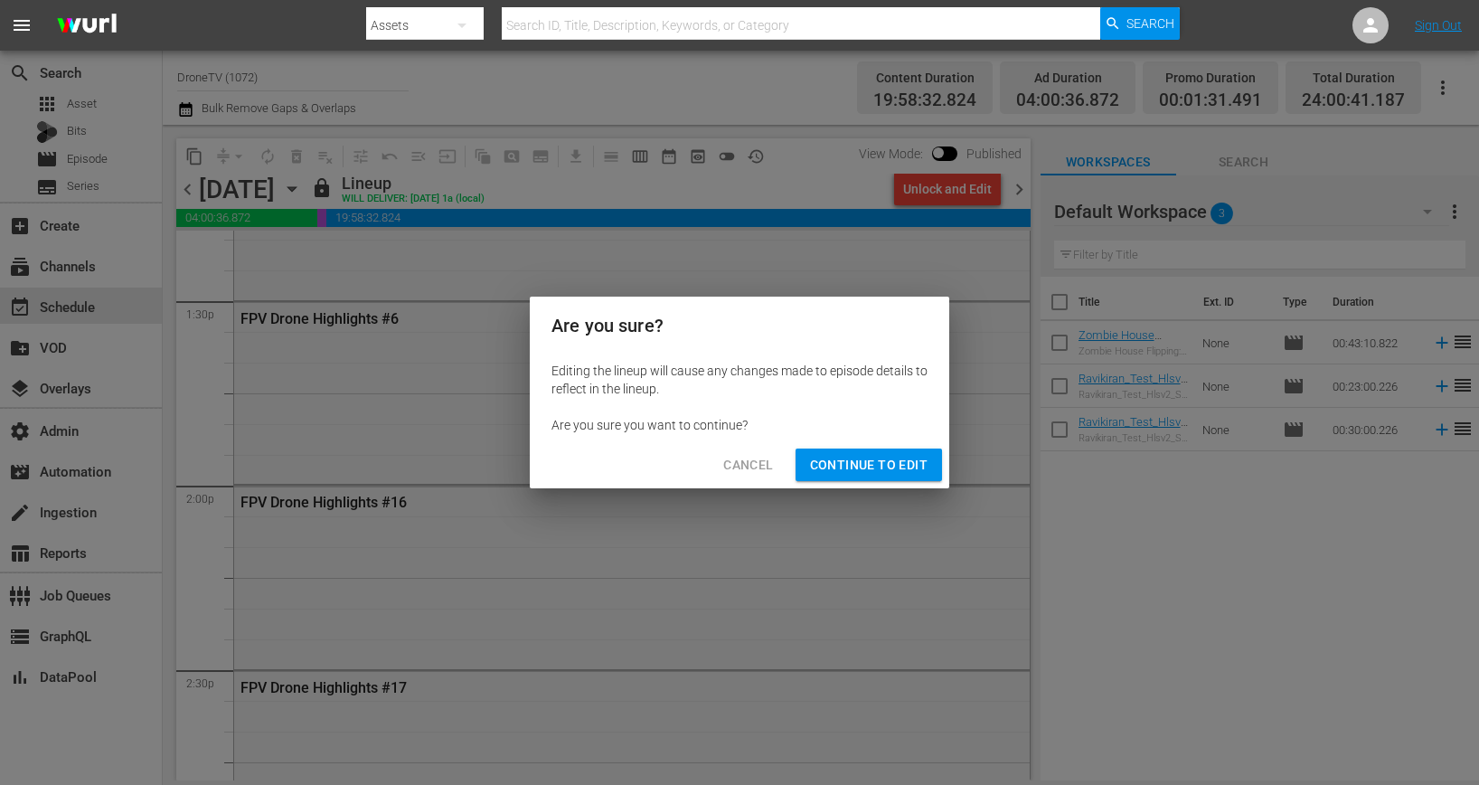
click at [886, 460] on span "Continue to Edit" at bounding box center [869, 465] width 118 height 23
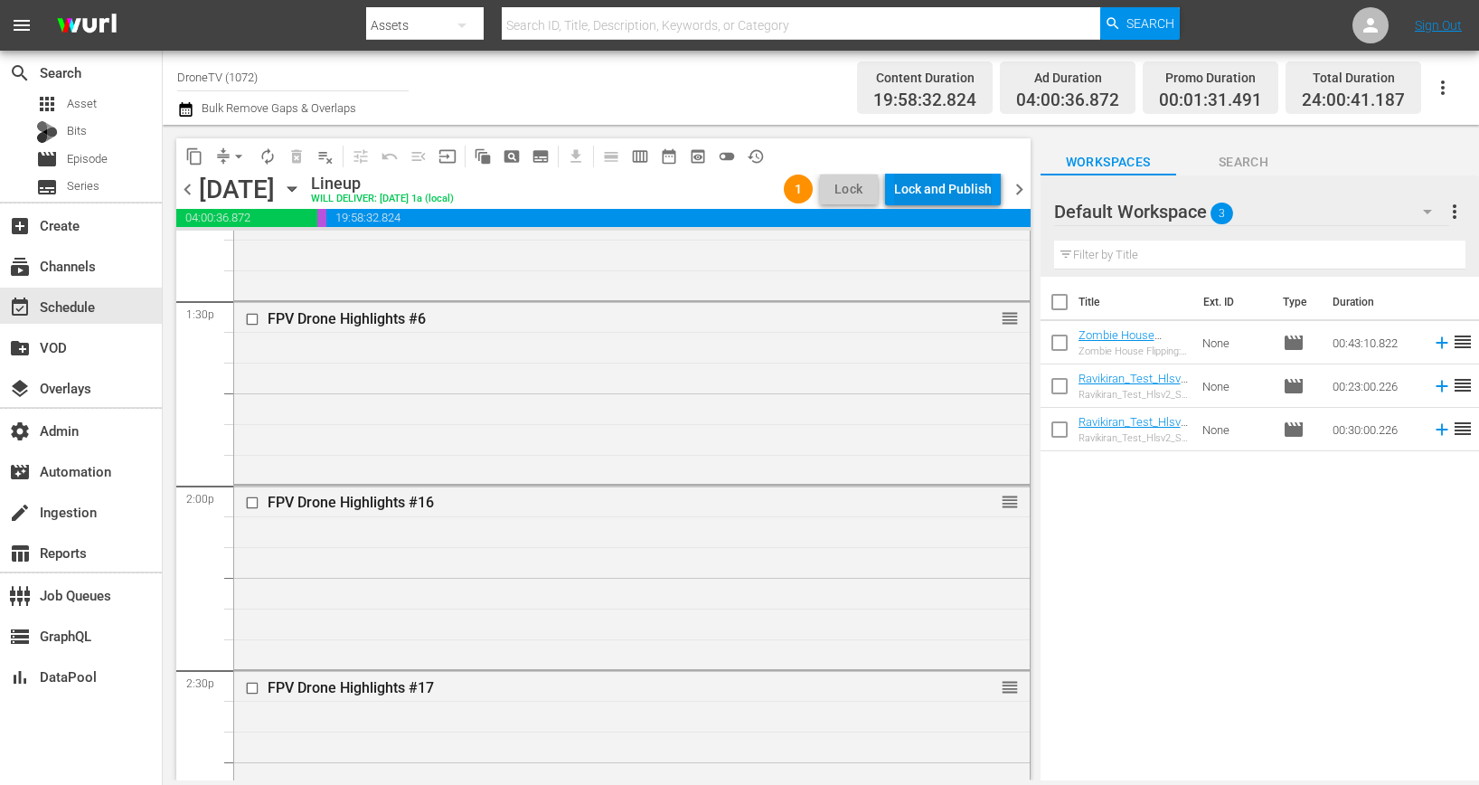
click at [963, 182] on div "Lock and Publish" at bounding box center [943, 189] width 98 height 33
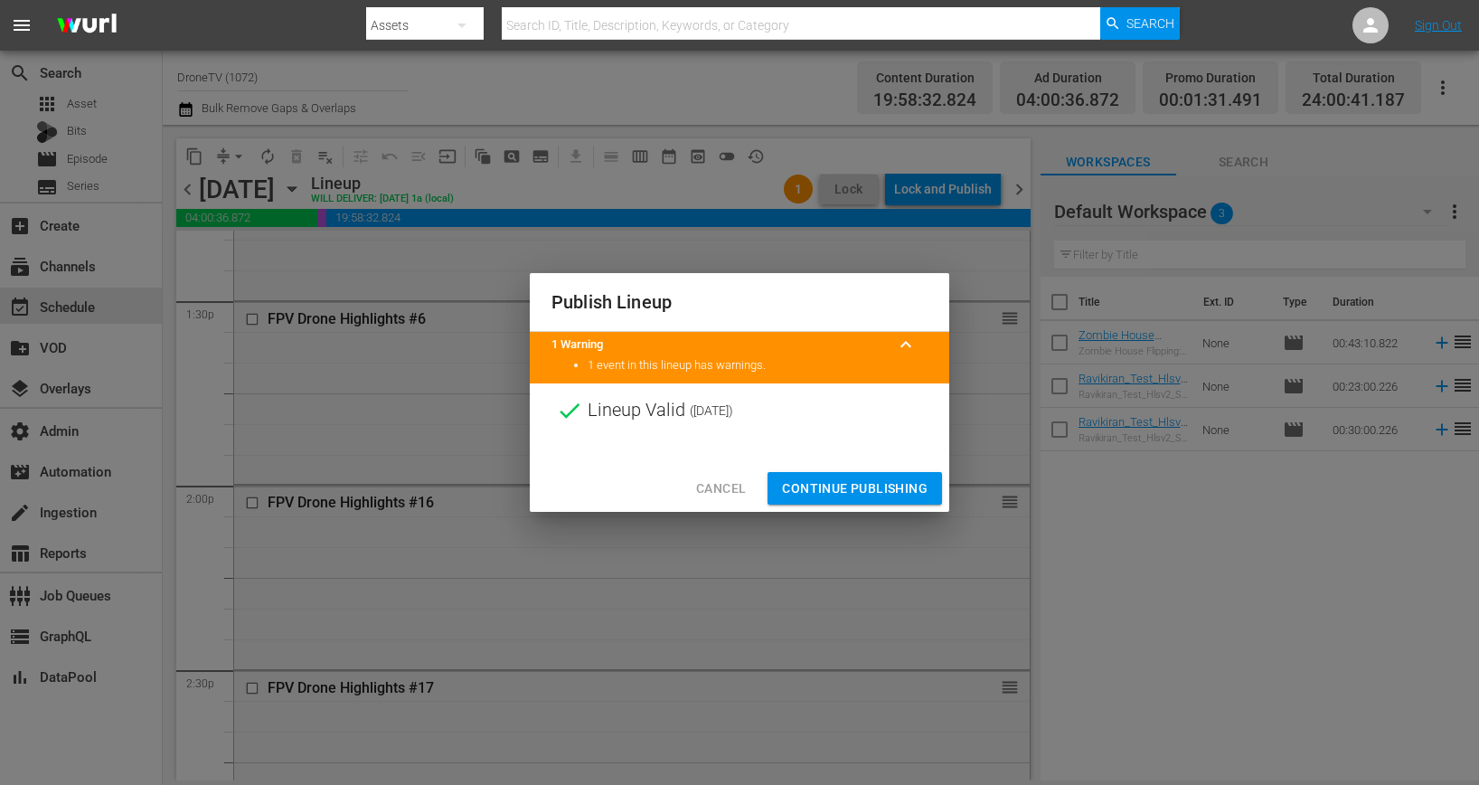
click at [847, 489] on span "Continue Publishing" at bounding box center [855, 488] width 146 height 23
